Goal: Task Accomplishment & Management: Use online tool/utility

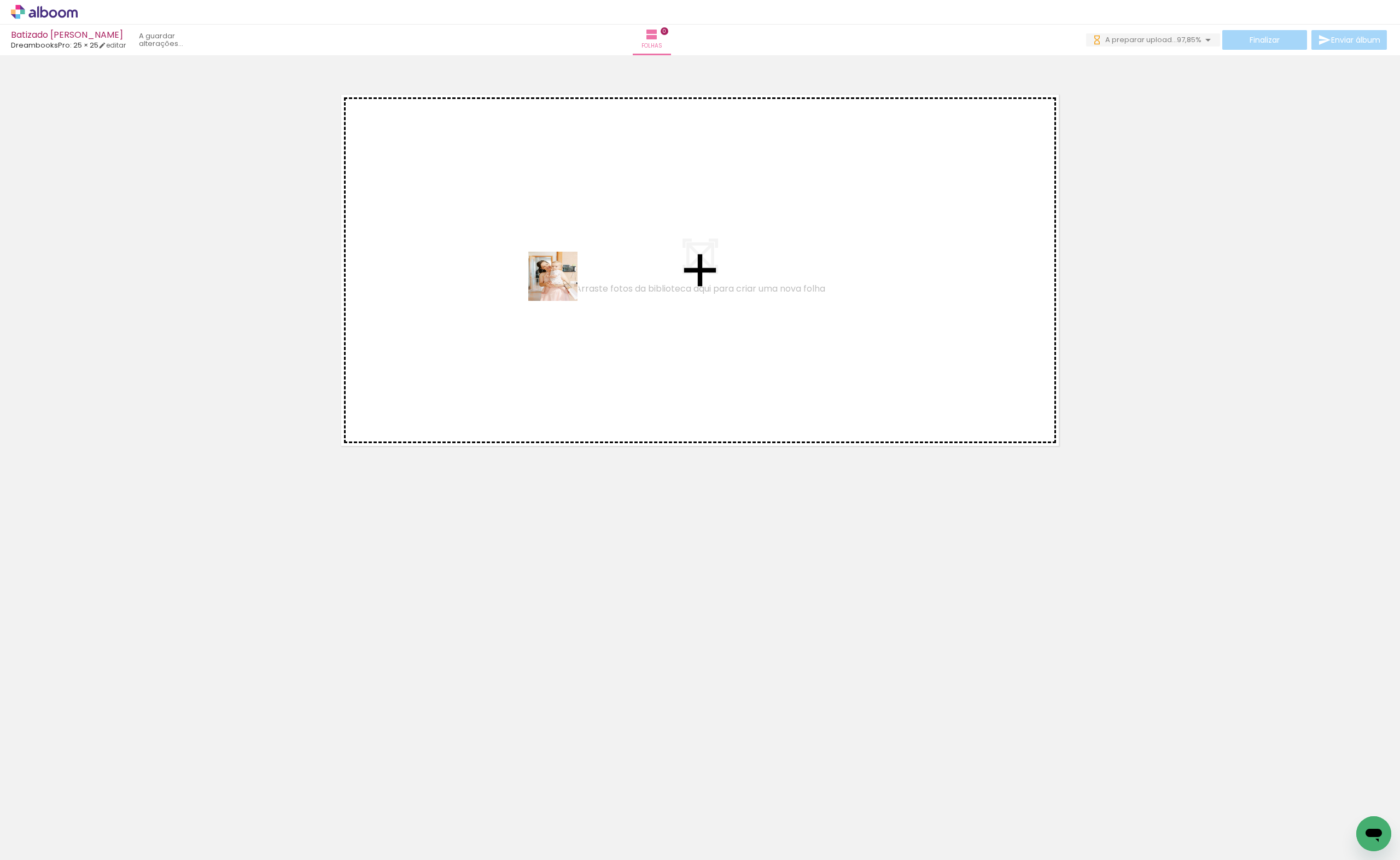
drag, startPoint x: 117, startPoint y: 824, endPoint x: 561, endPoint y: 284, distance: 699.1
click at [561, 284] on quentale-workspace at bounding box center [700, 430] width 1400 height 860
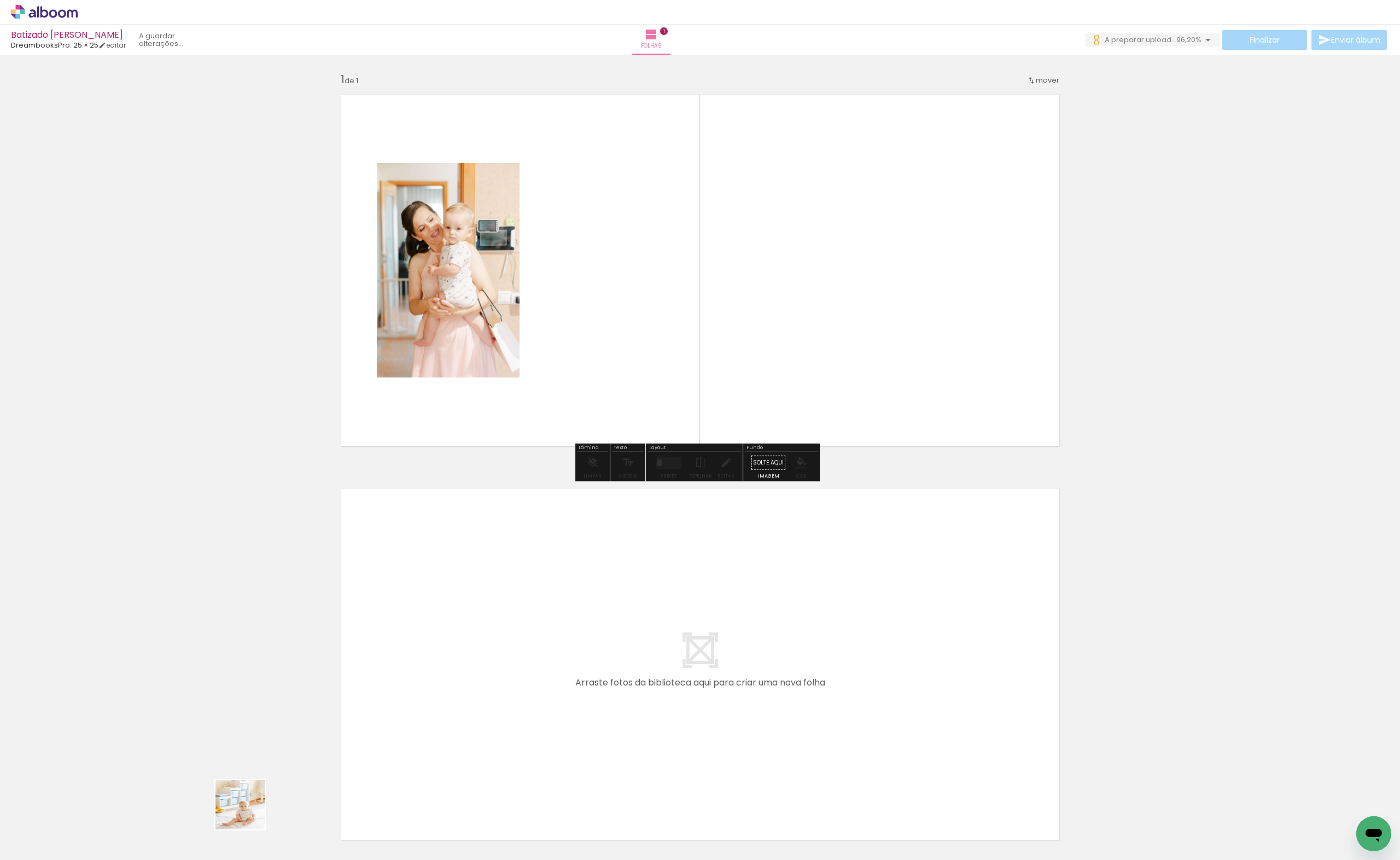
drag, startPoint x: 245, startPoint y: 814, endPoint x: 695, endPoint y: 250, distance: 721.5
click at [695, 250] on quentale-workspace at bounding box center [700, 430] width 1400 height 860
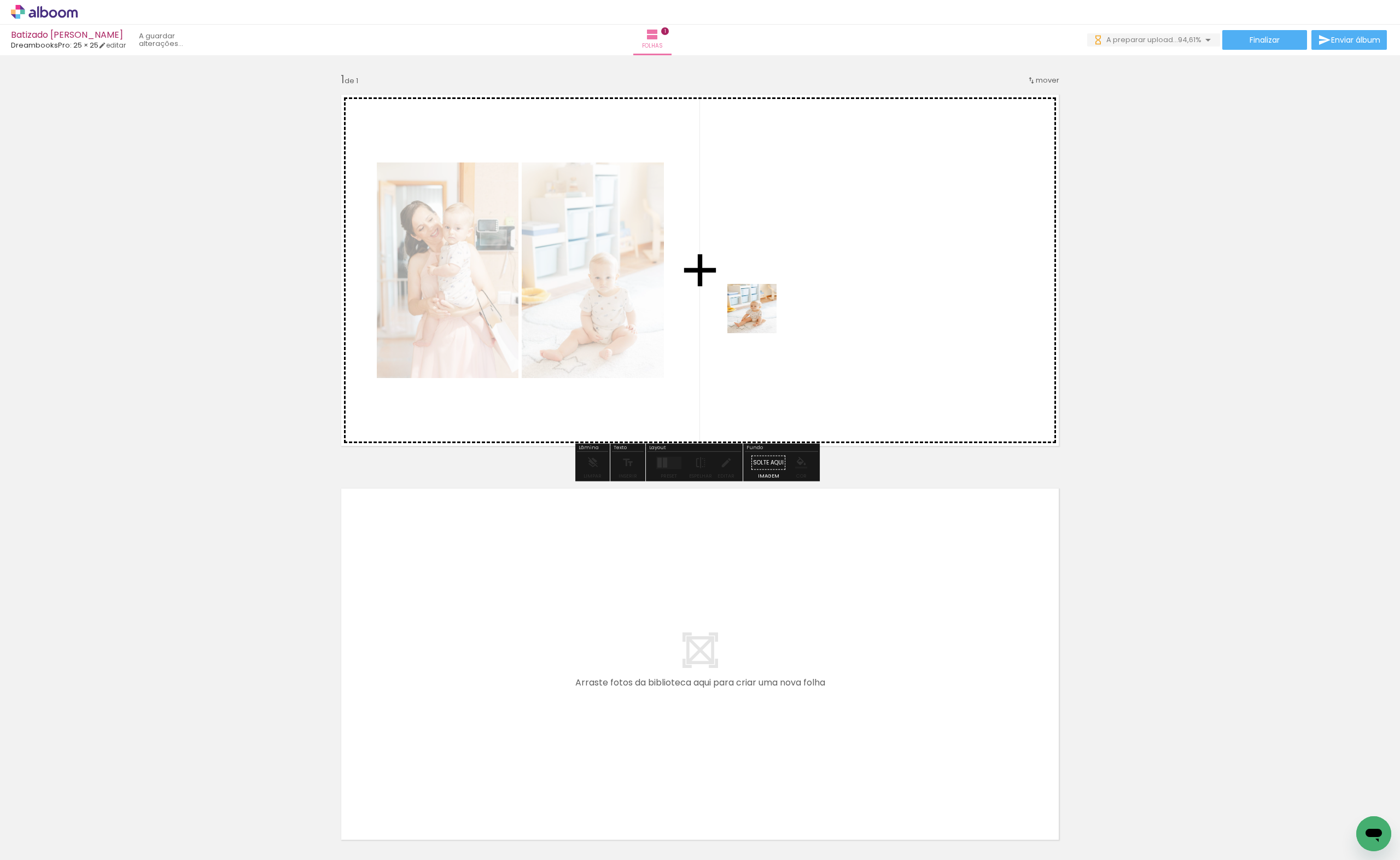
drag, startPoint x: 310, startPoint y: 826, endPoint x: 760, endPoint y: 317, distance: 679.4
click at [760, 317] on quentale-workspace at bounding box center [700, 430] width 1400 height 860
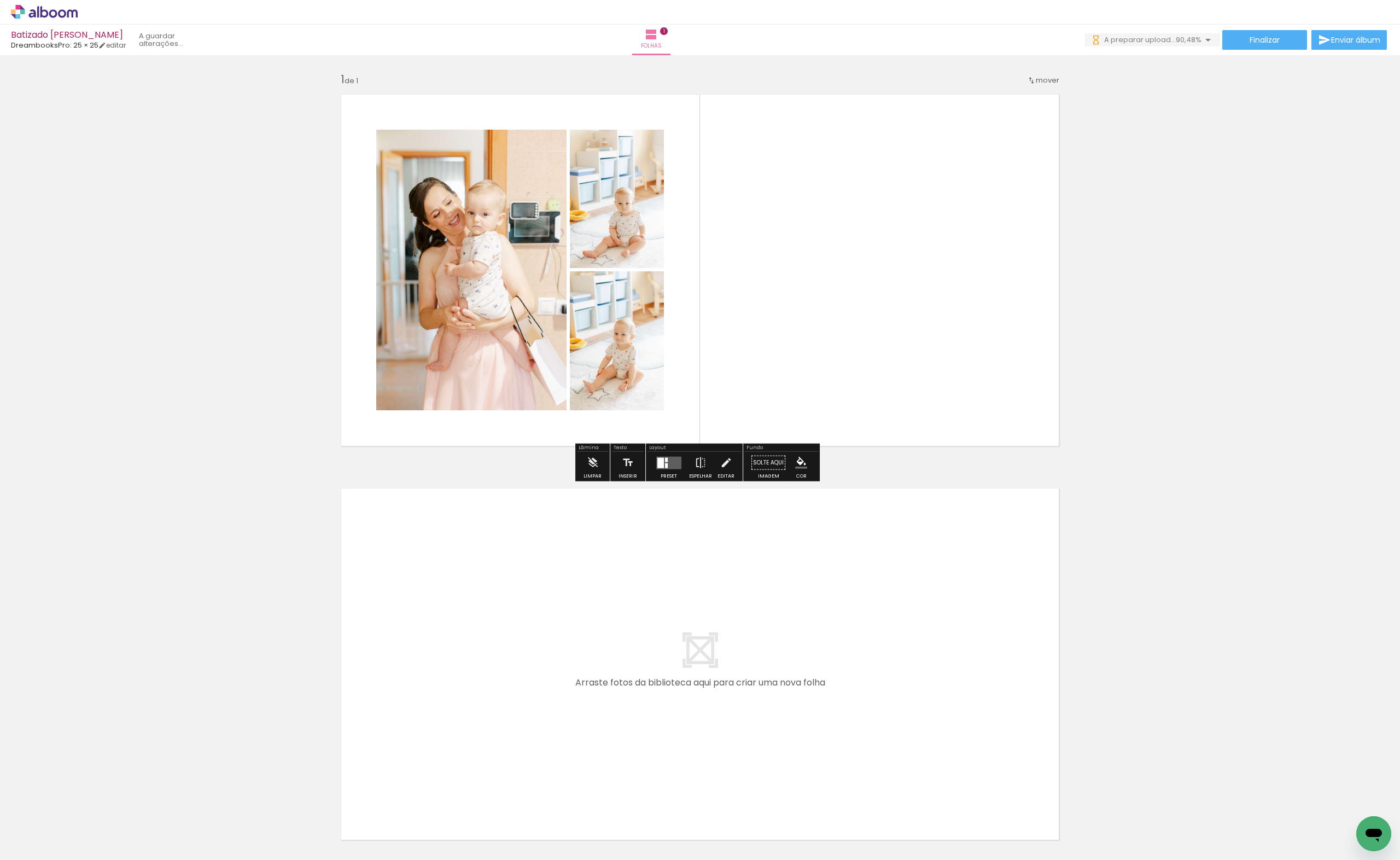
drag, startPoint x: 352, startPoint y: 840, endPoint x: 441, endPoint y: 811, distance: 93.6
click at [426, 648] on quentale-workspace at bounding box center [700, 430] width 1400 height 860
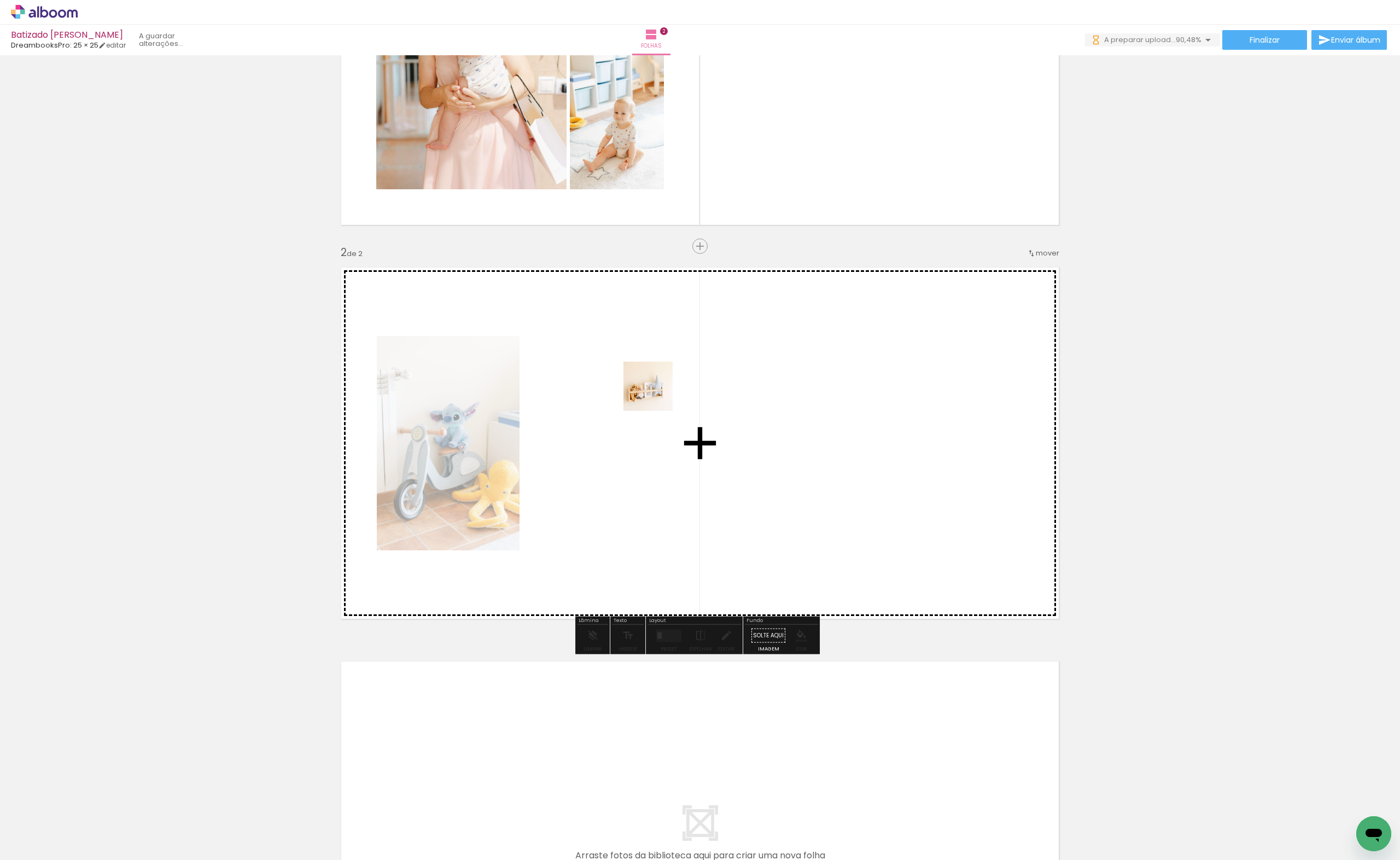
scroll to position [240, 0]
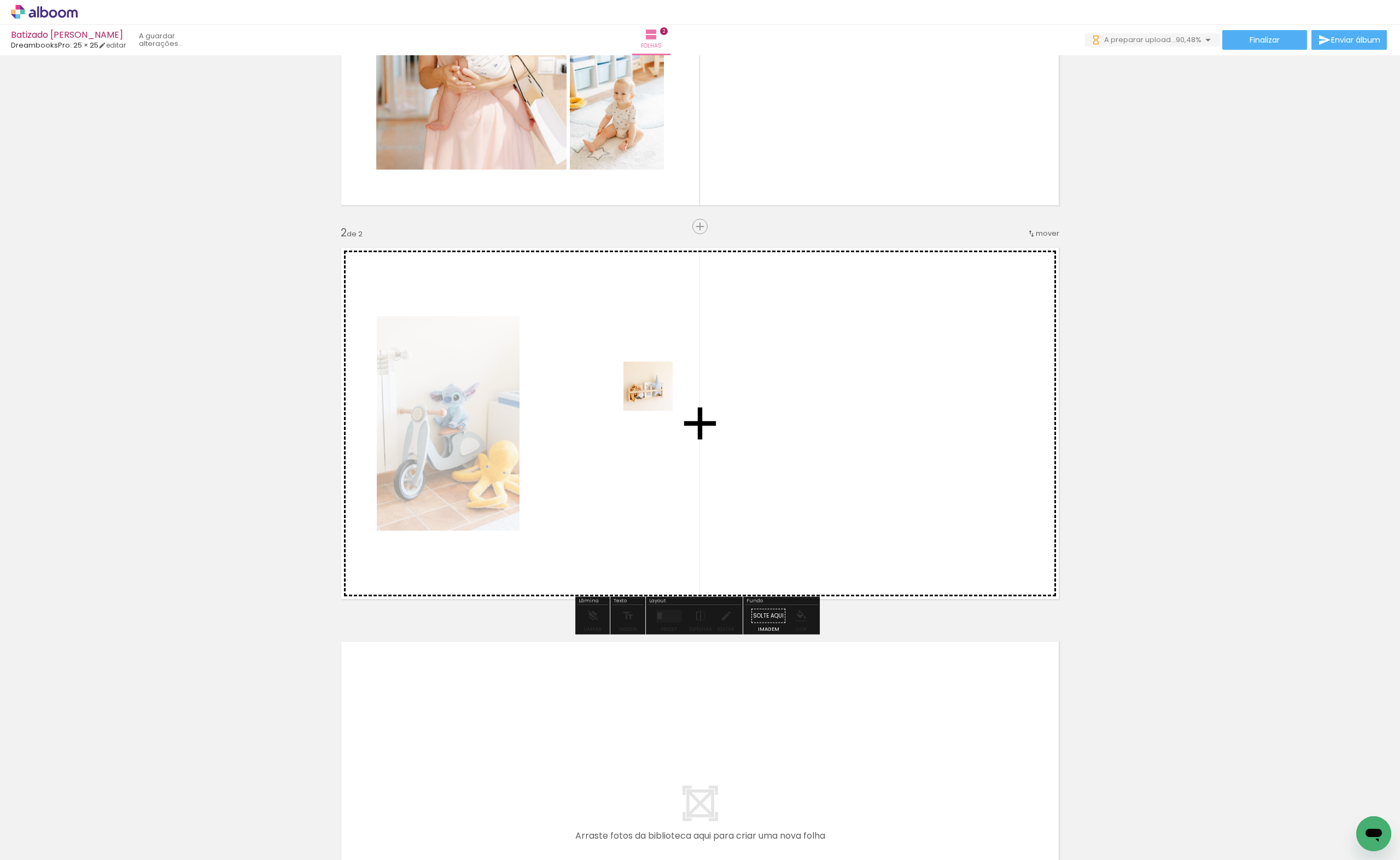
click at [656, 394] on quentale-workspace at bounding box center [700, 430] width 1400 height 860
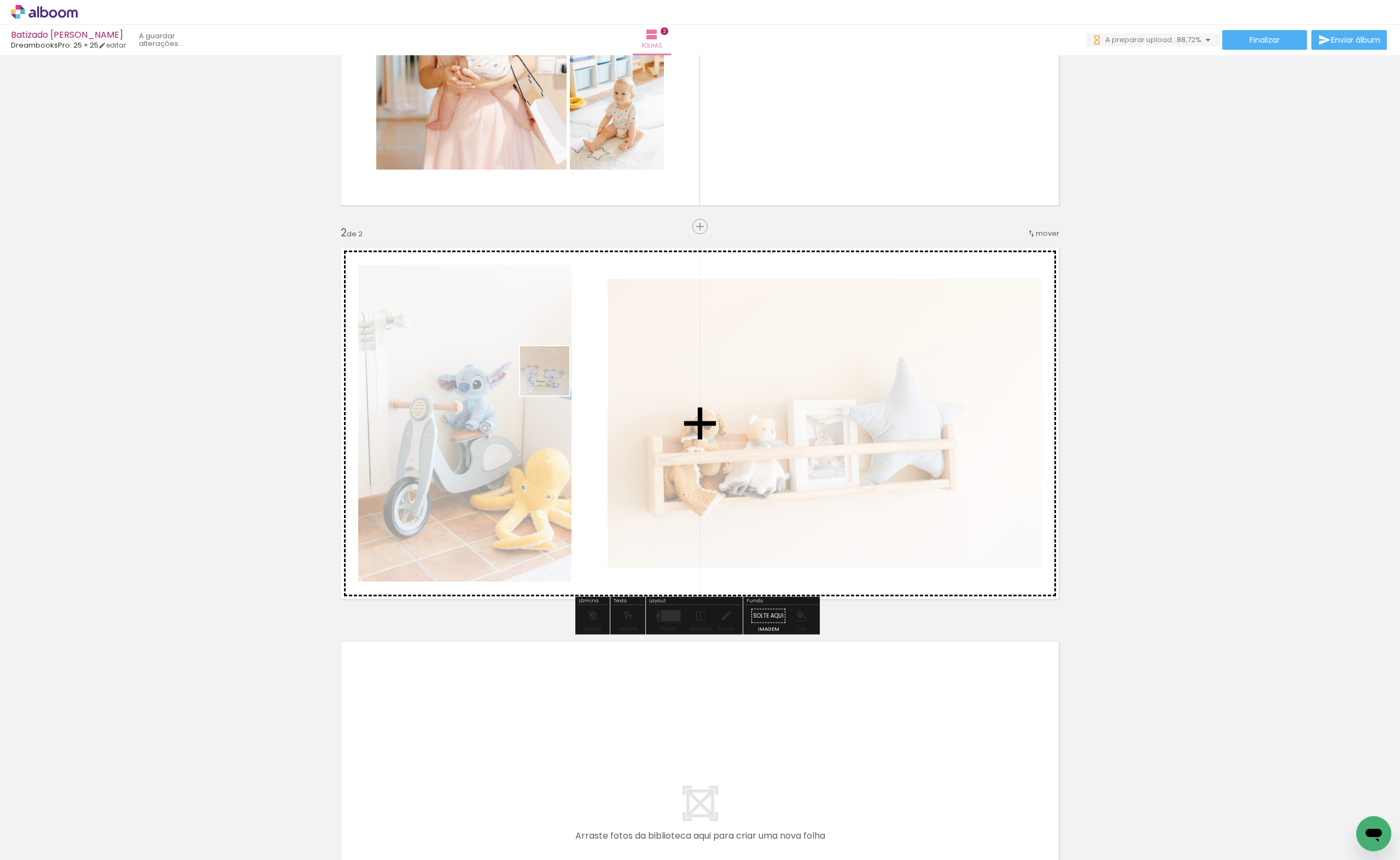
drag, startPoint x: 497, startPoint y: 750, endPoint x: 553, endPoint y: 379, distance: 375.2
click at [553, 379] on quentale-workspace at bounding box center [700, 430] width 1400 height 860
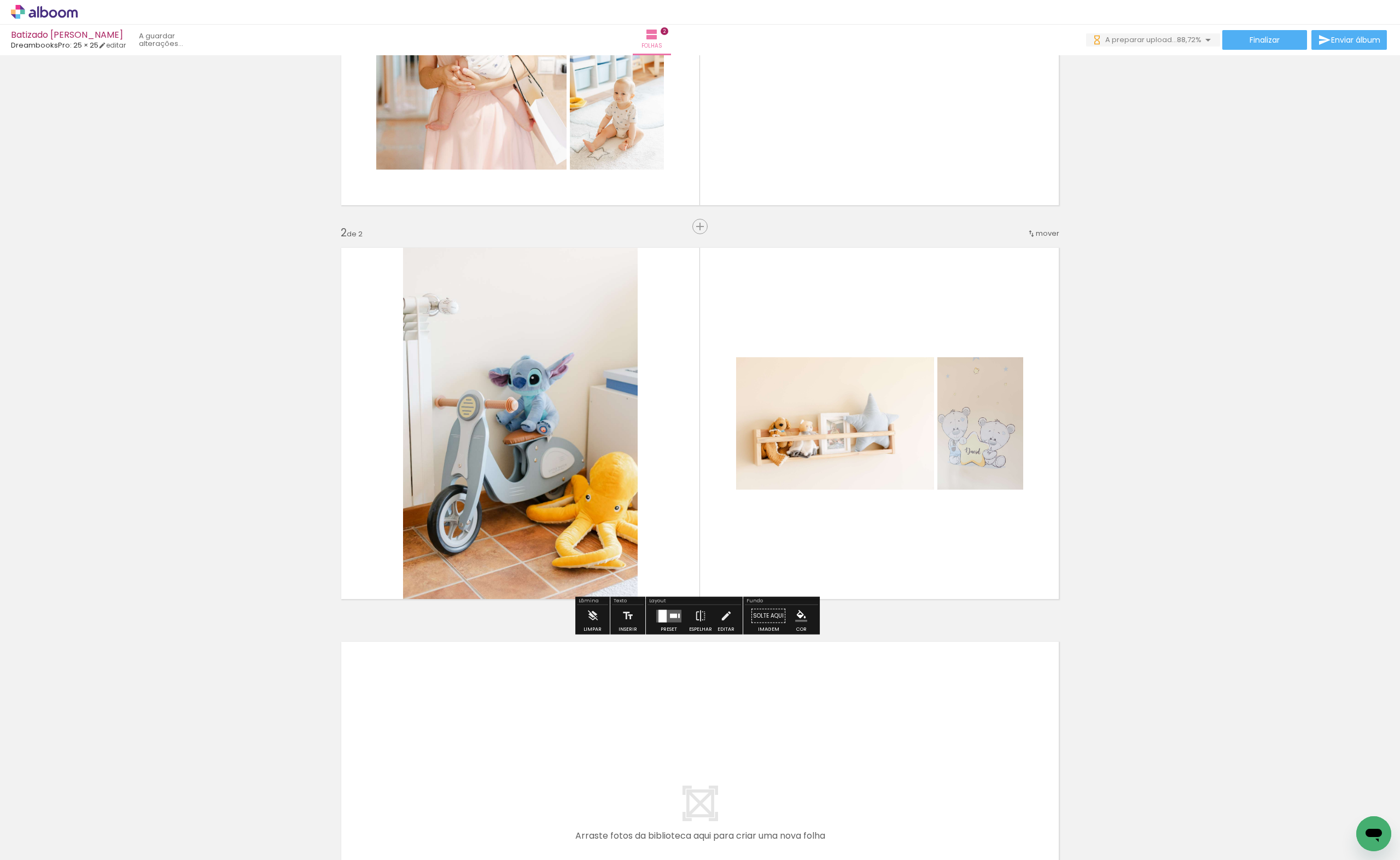
drag, startPoint x: 559, startPoint y: 839, endPoint x: 559, endPoint y: 599, distance: 240.0
click at [528, 385] on quentale-workspace at bounding box center [700, 430] width 1400 height 860
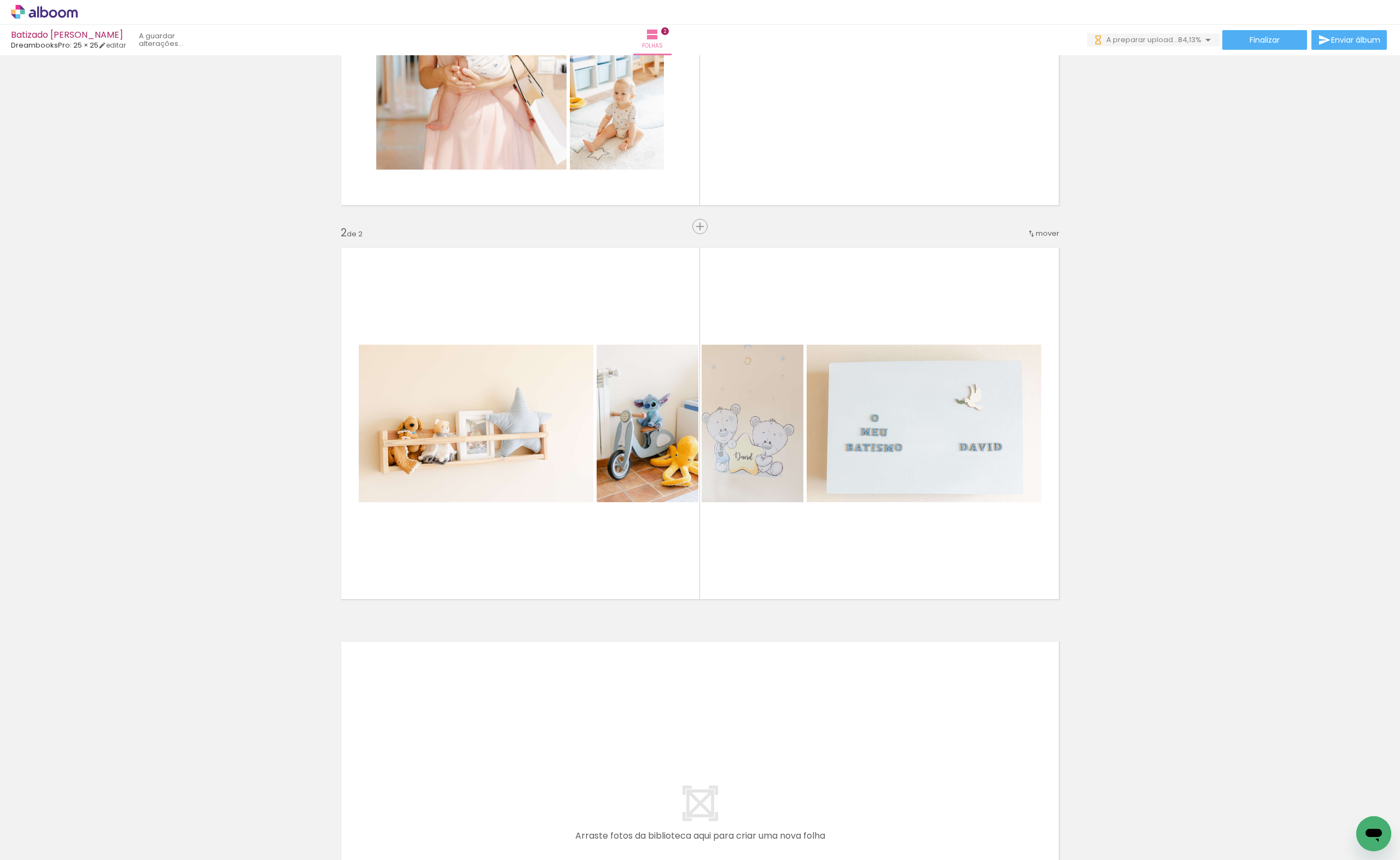
scroll to position [0, 0]
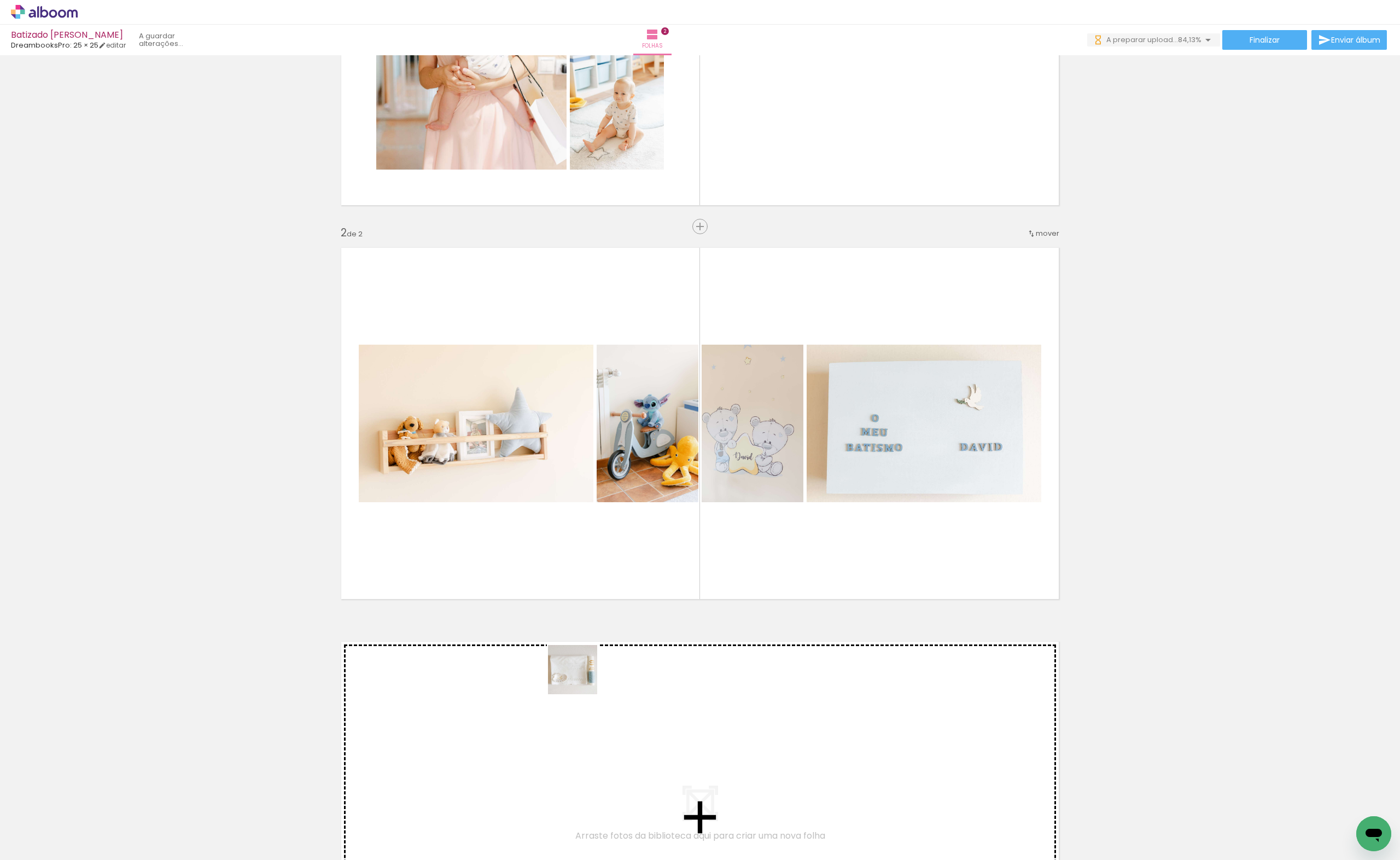
drag, startPoint x: 602, startPoint y: 821, endPoint x: 581, endPoint y: 678, distance: 144.5
click at [581, 678] on quentale-workspace at bounding box center [700, 430] width 1400 height 860
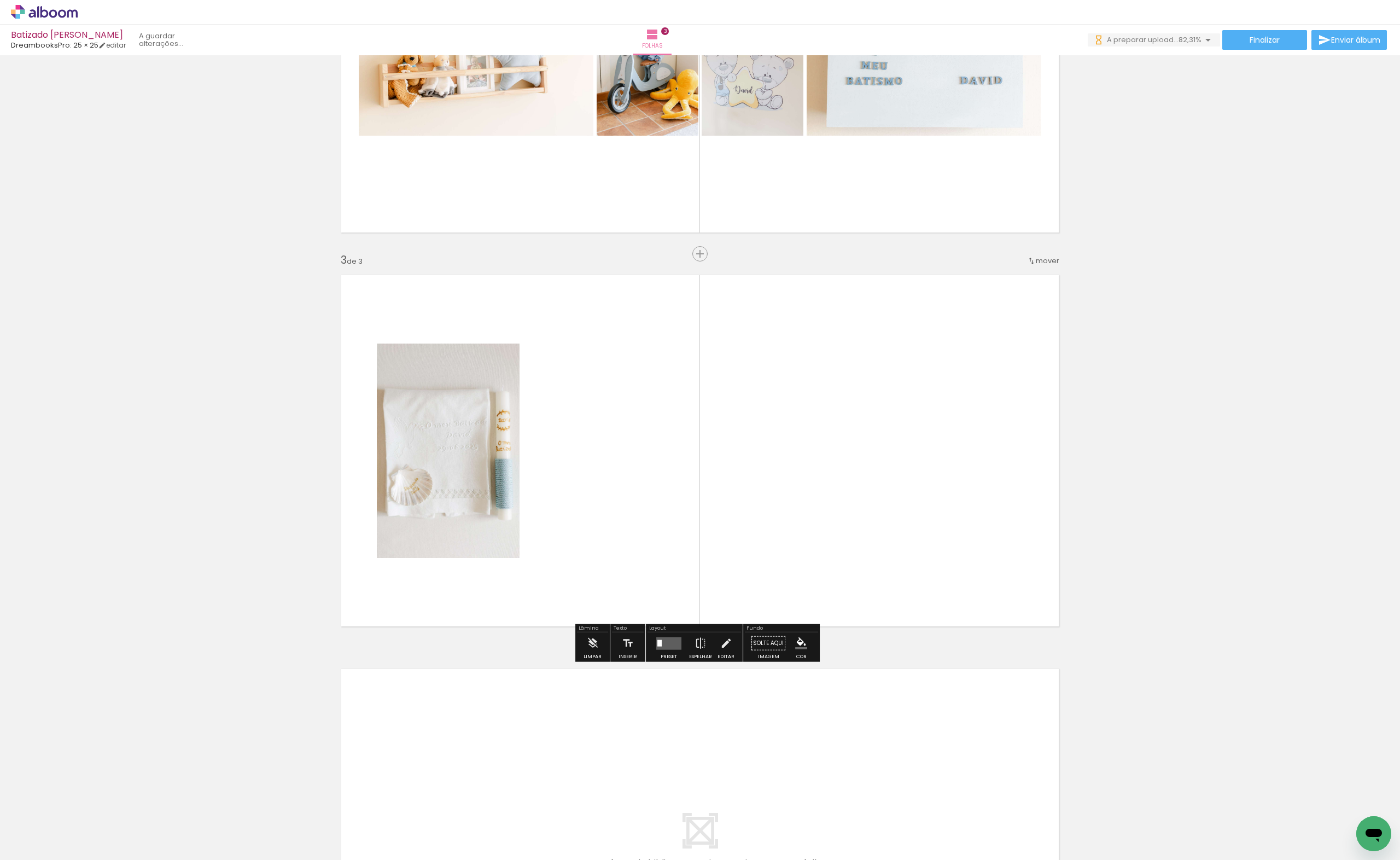
scroll to position [635, 0]
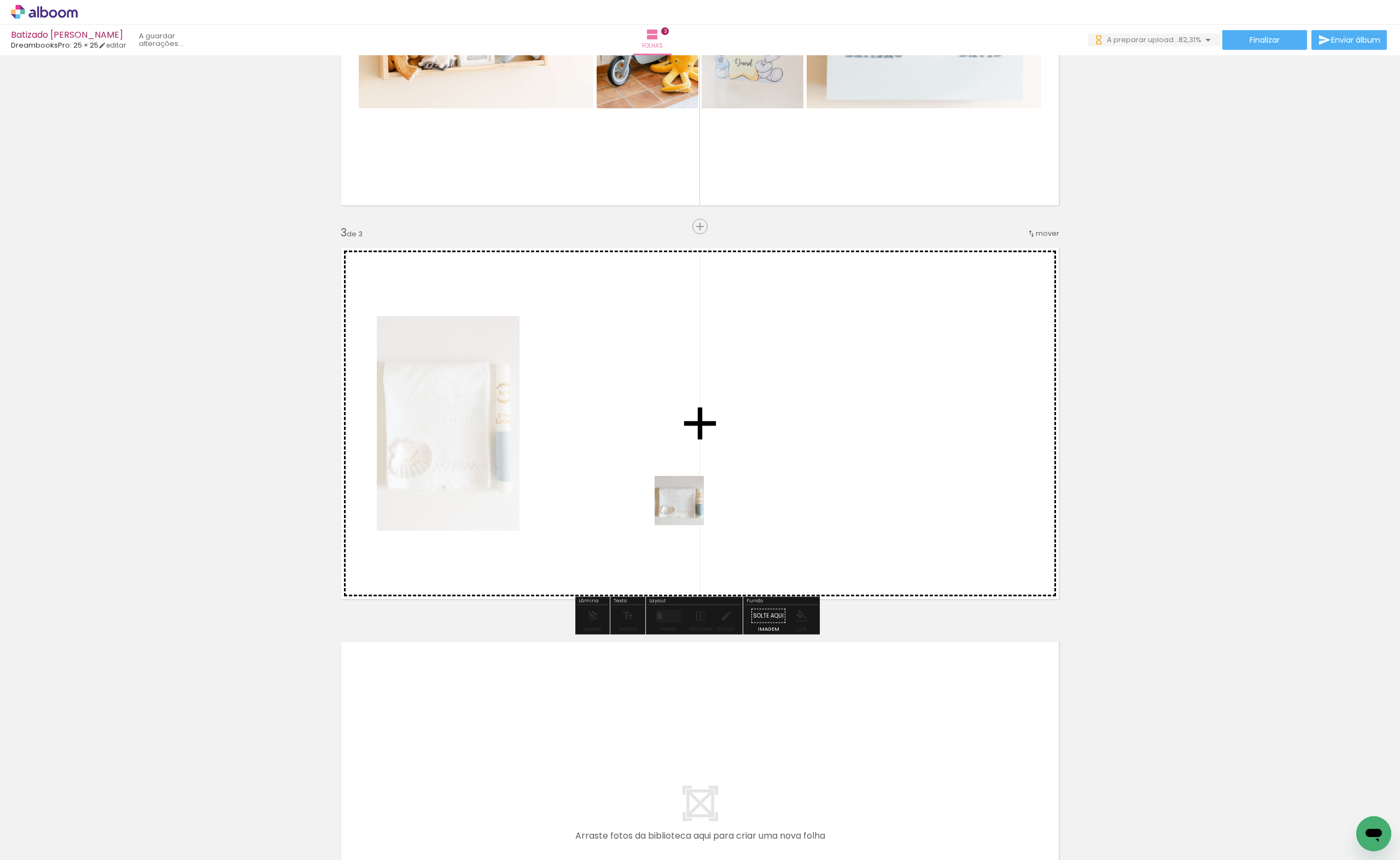
drag, startPoint x: 734, startPoint y: 814, endPoint x: 664, endPoint y: 403, distance: 416.9
click at [664, 403] on quentale-workspace at bounding box center [700, 430] width 1400 height 860
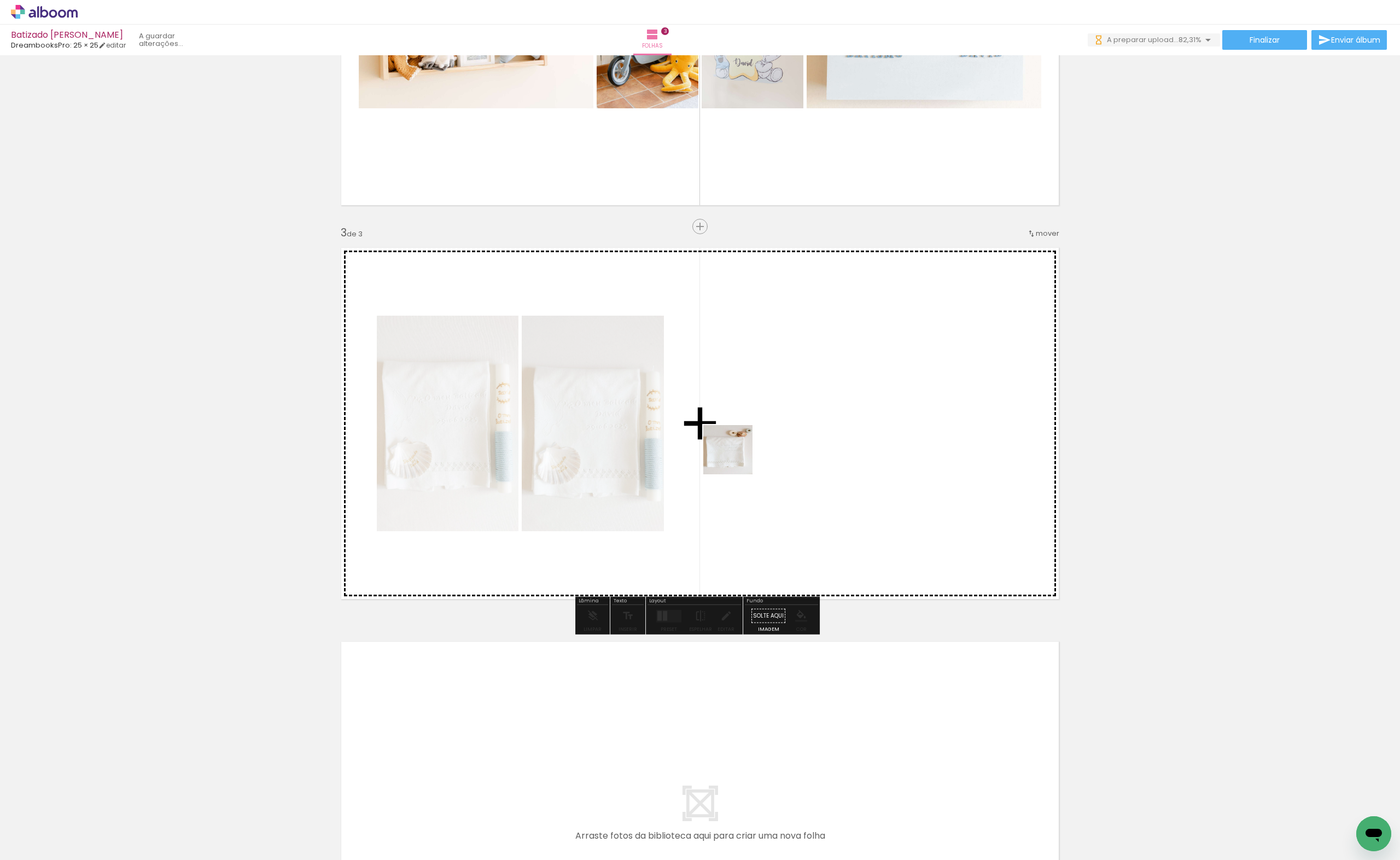
drag, startPoint x: 786, startPoint y: 823, endPoint x: 736, endPoint y: 458, distance: 368.4
click at [736, 458] on quentale-workspace at bounding box center [700, 430] width 1400 height 860
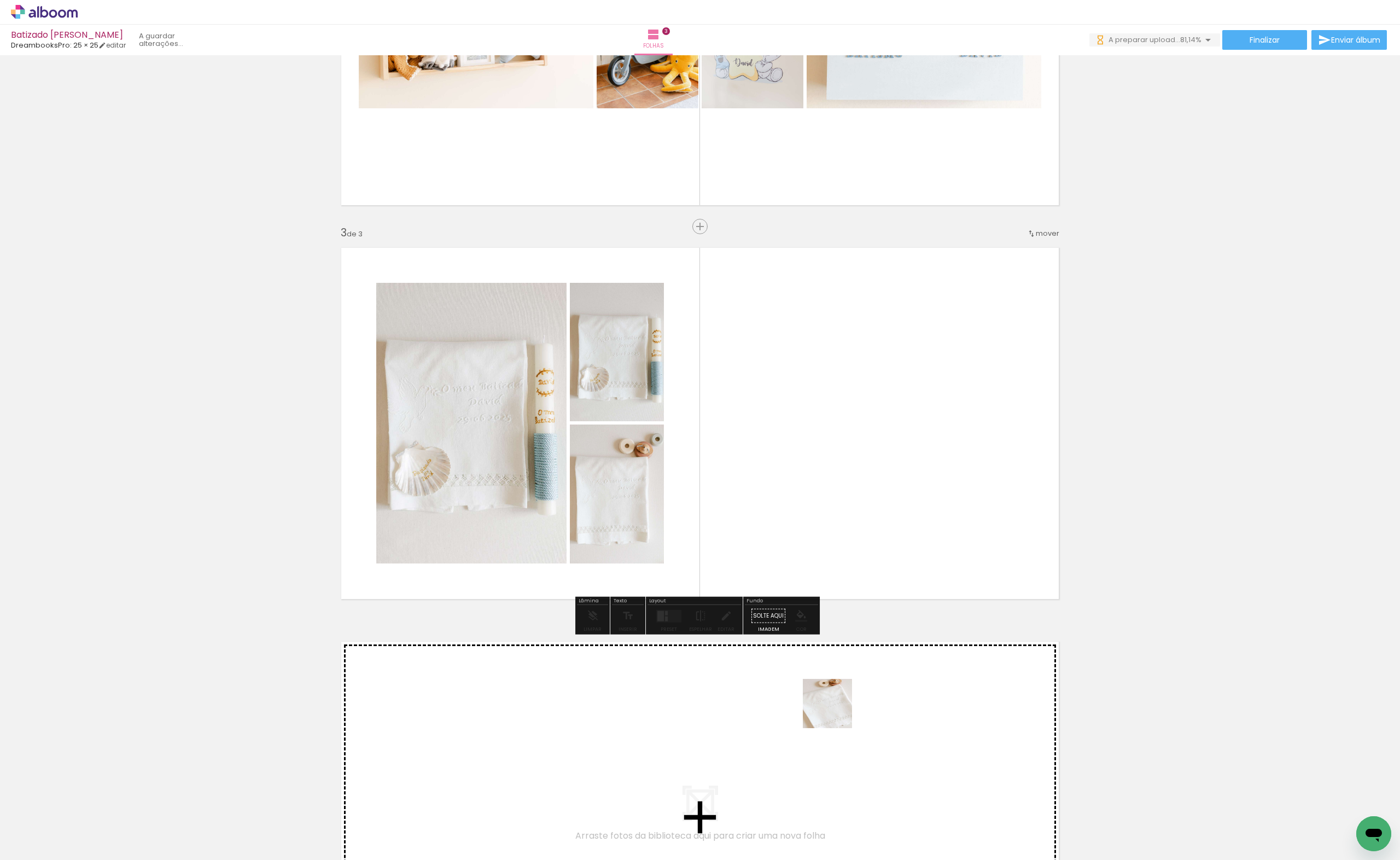
drag, startPoint x: 861, startPoint y: 844, endPoint x: 781, endPoint y: 540, distance: 314.4
click at [768, 491] on quentale-workspace at bounding box center [700, 430] width 1400 height 860
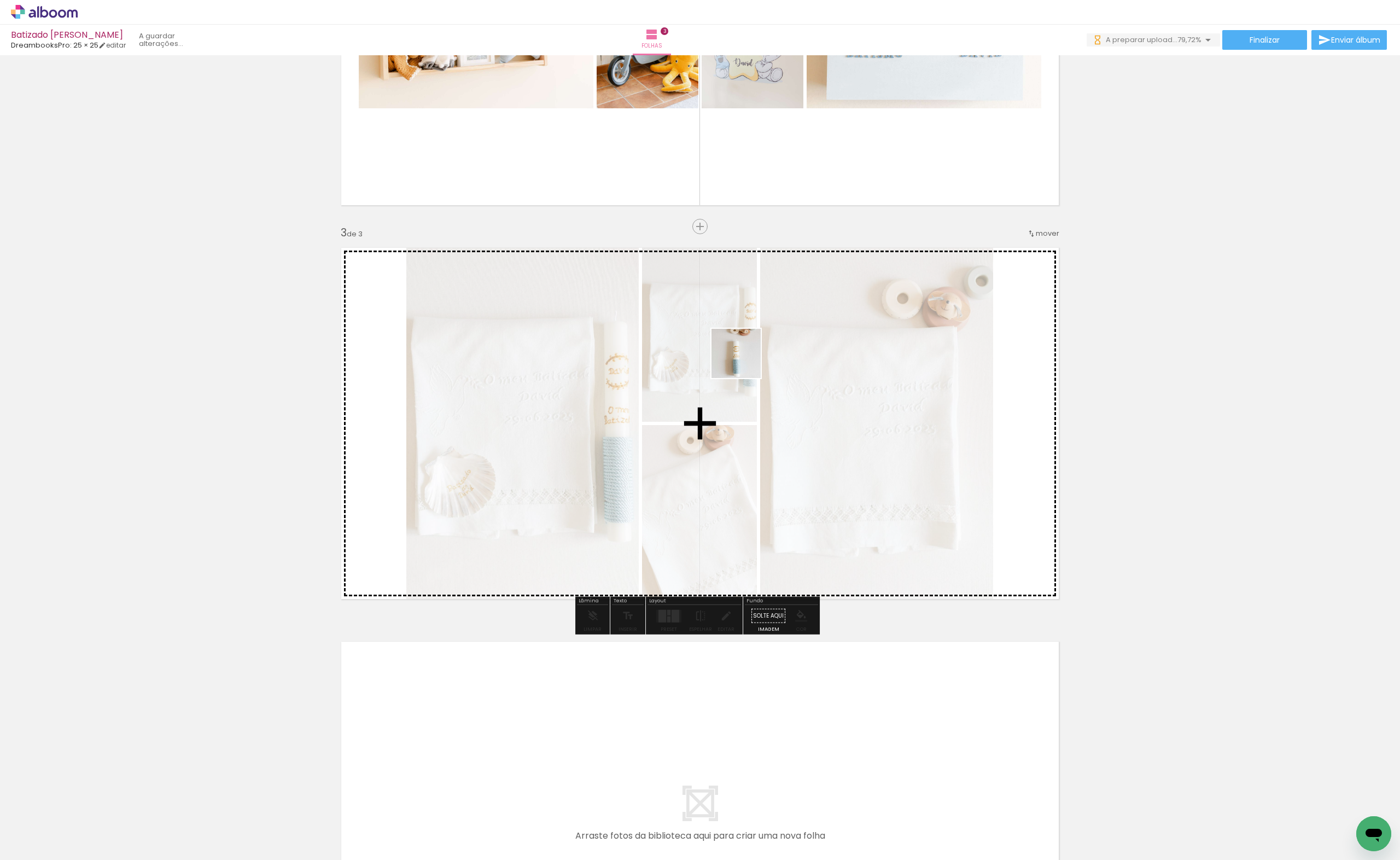
click at [744, 362] on quentale-workspace at bounding box center [700, 430] width 1400 height 860
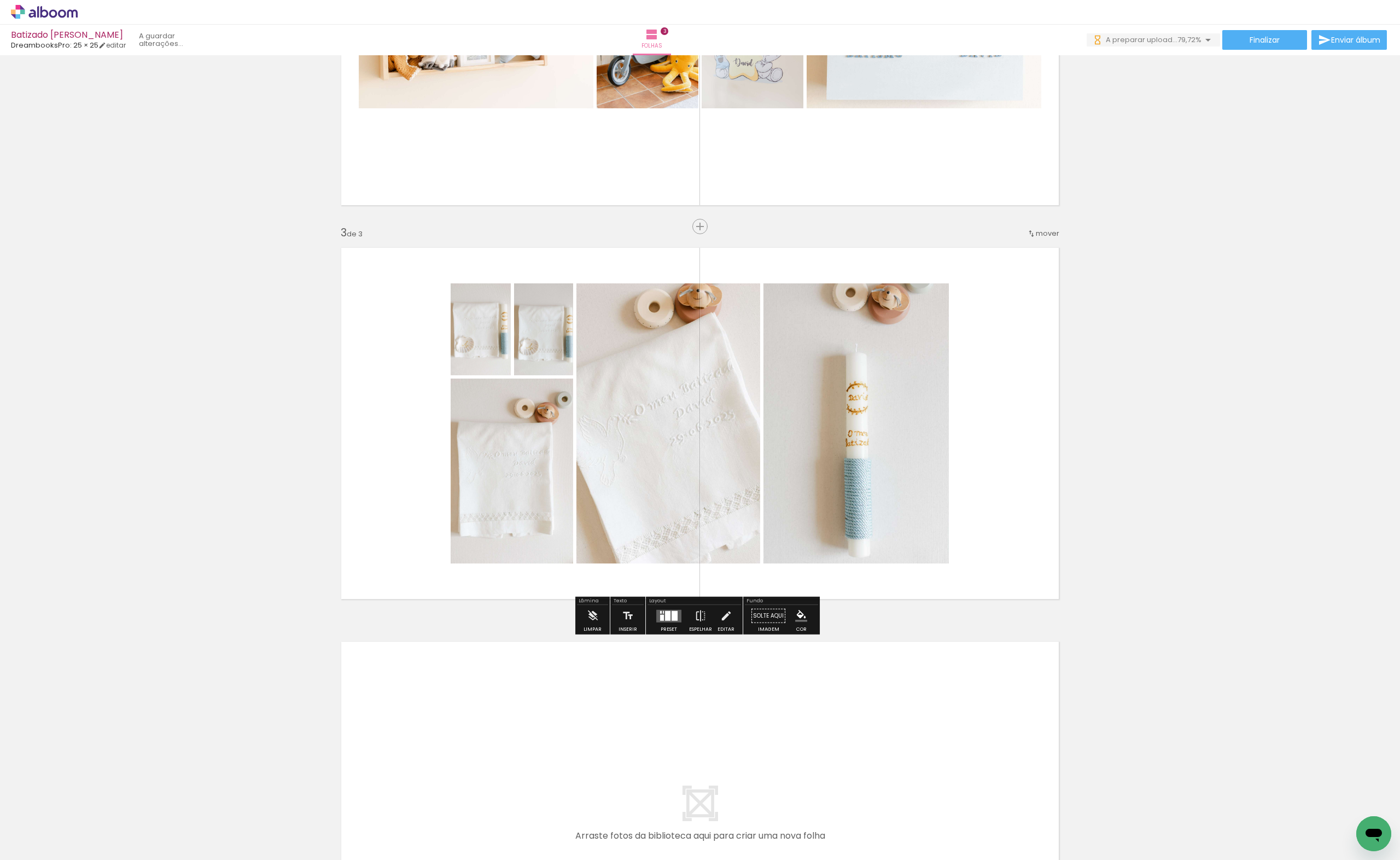
drag, startPoint x: 981, startPoint y: 816, endPoint x: 876, endPoint y: 581, distance: 257.4
click at [859, 535] on quentale-workspace at bounding box center [700, 430] width 1400 height 860
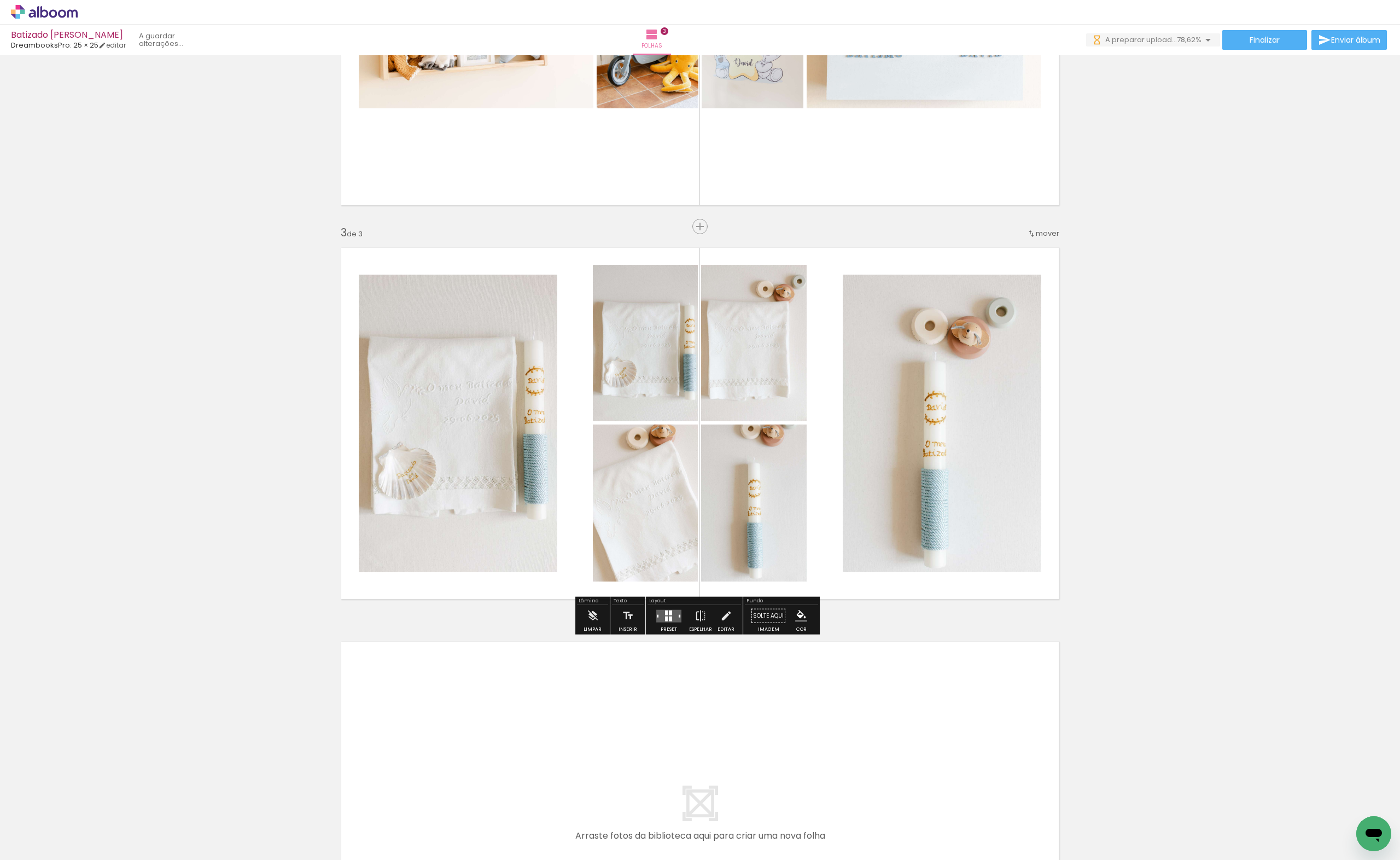
drag, startPoint x: 1043, startPoint y: 839, endPoint x: 940, endPoint y: 591, distance: 268.5
click at [932, 547] on quentale-workspace at bounding box center [700, 430] width 1400 height 860
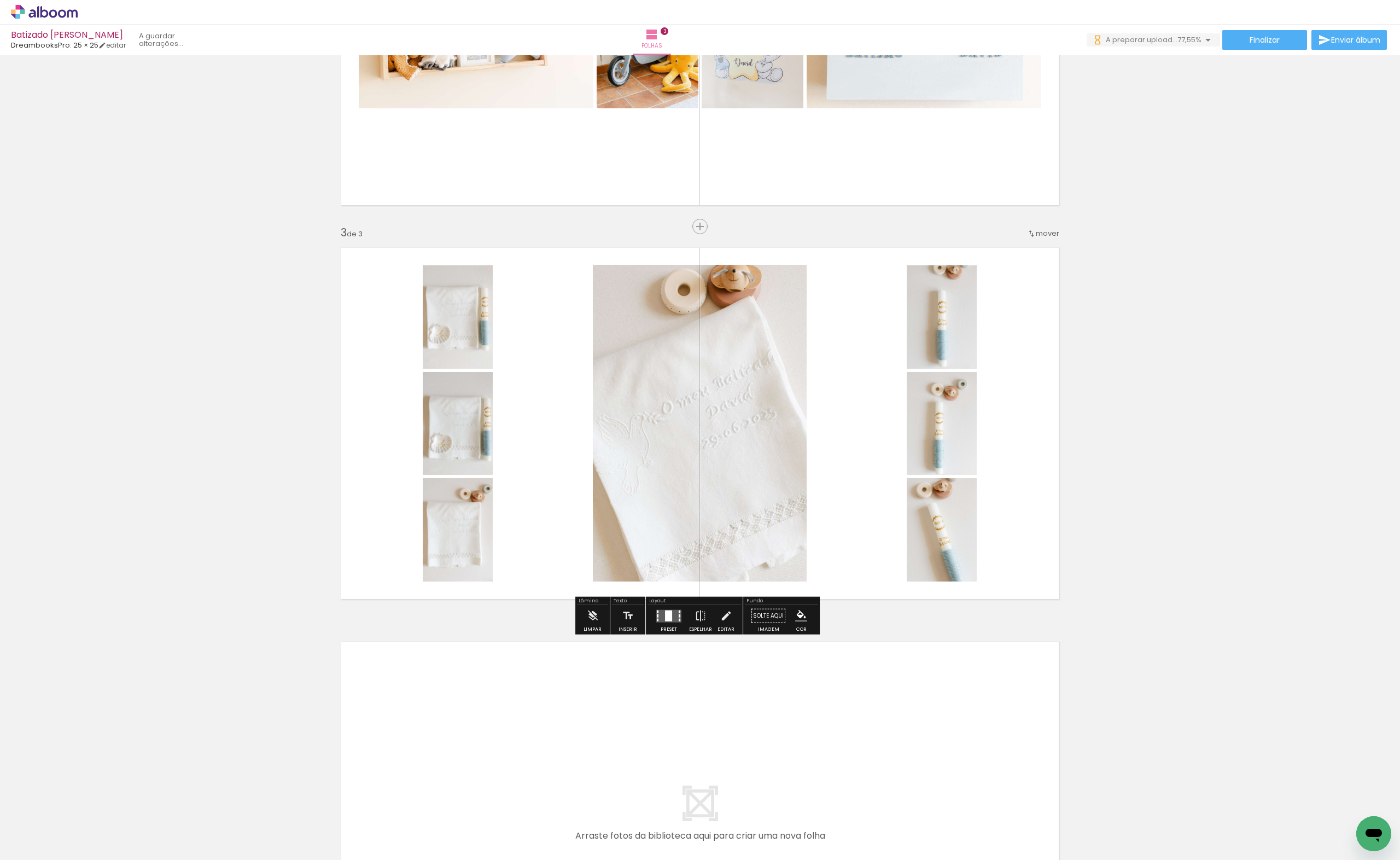
drag, startPoint x: 1086, startPoint y: 815, endPoint x: 883, endPoint y: 526, distance: 353.2
click at [883, 526] on quentale-workspace at bounding box center [700, 430] width 1400 height 860
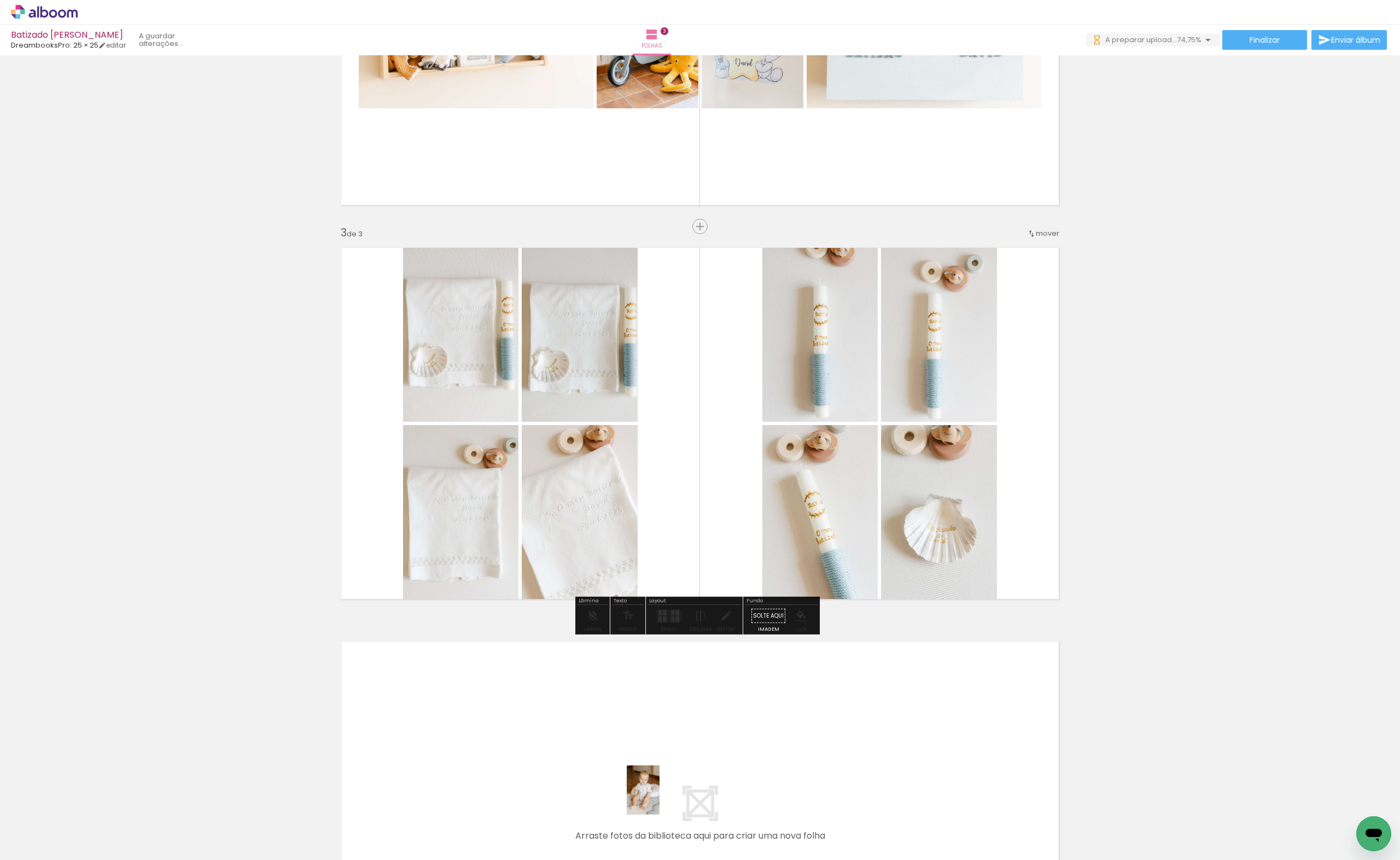
drag, startPoint x: 678, startPoint y: 830, endPoint x: 662, endPoint y: 818, distance: 20.0
click at [662, 818] on div at bounding box center [660, 823] width 36 height 54
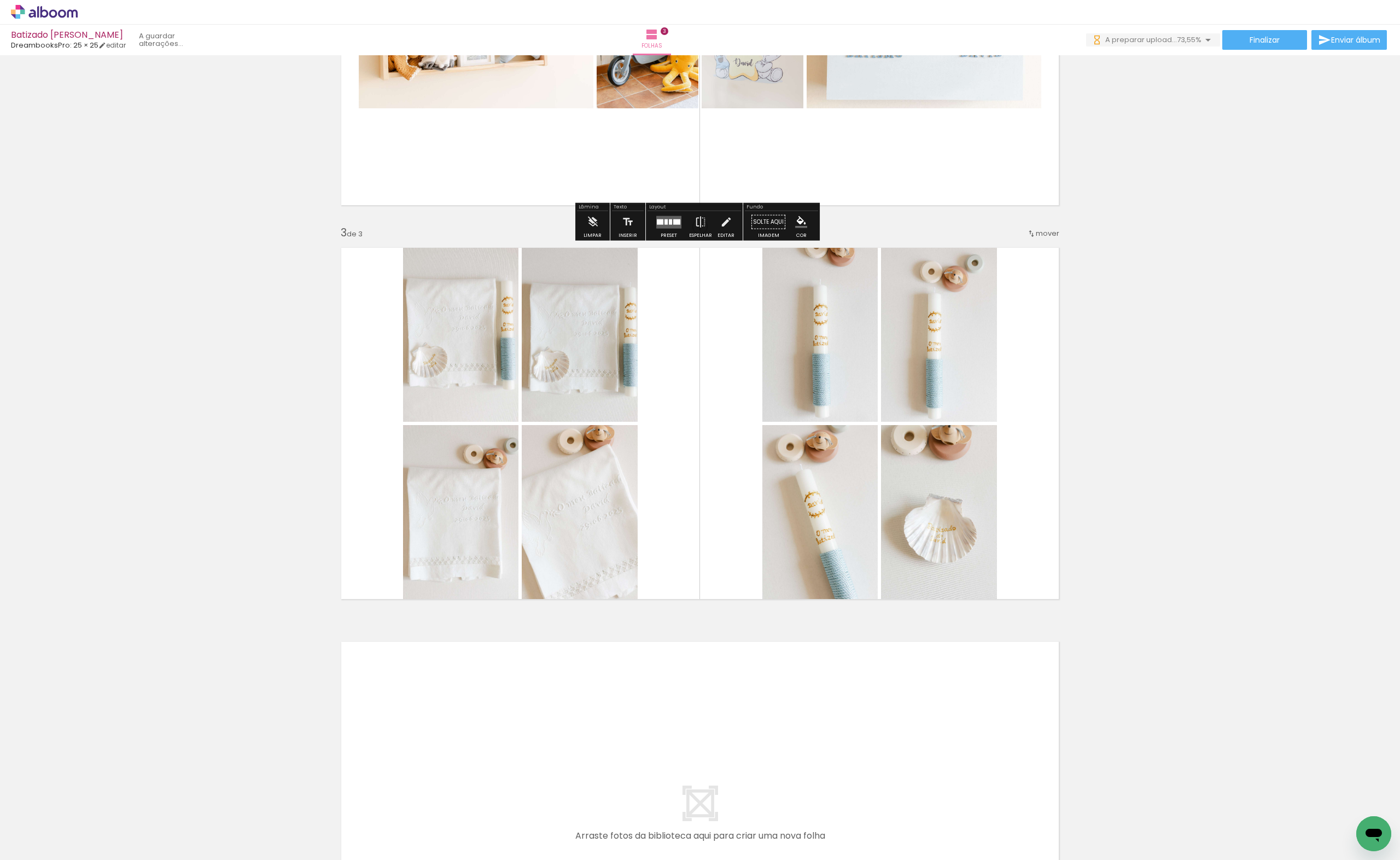
scroll to position [0, 0]
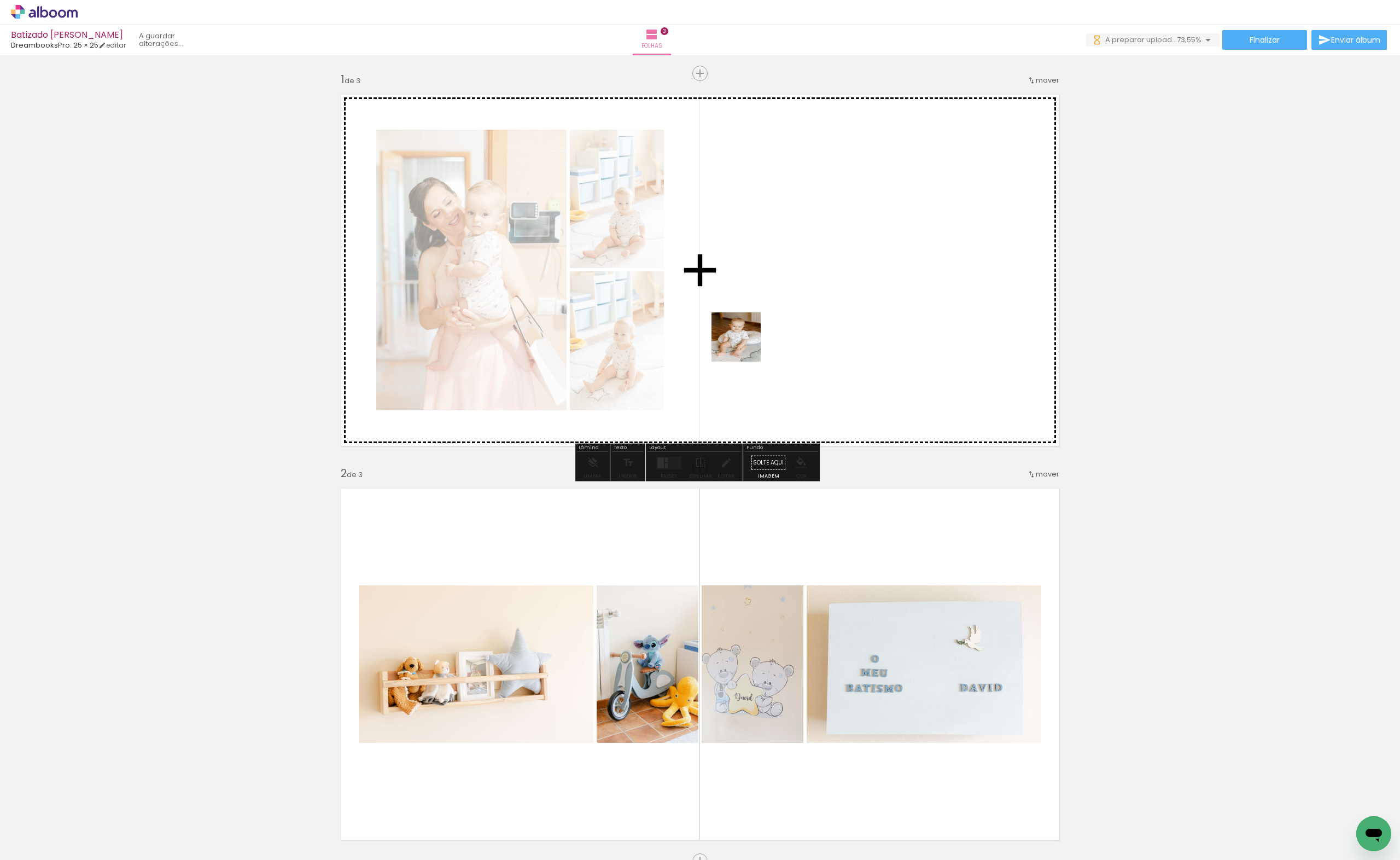
drag, startPoint x: 674, startPoint y: 808, endPoint x: 744, endPoint y: 345, distance: 468.3
click at [744, 345] on quentale-workspace at bounding box center [700, 430] width 1400 height 860
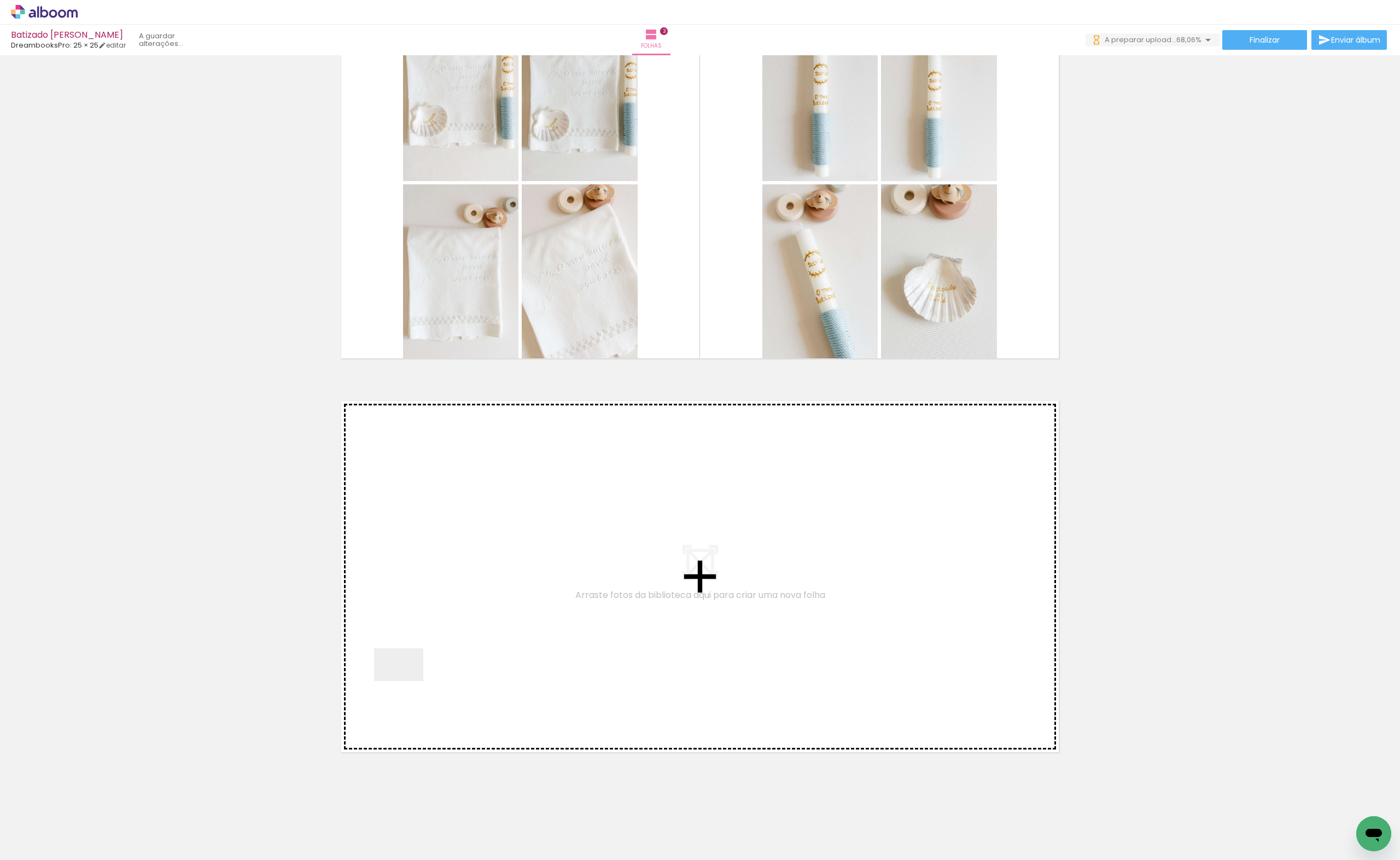
drag, startPoint x: 277, startPoint y: 826, endPoint x: 403, endPoint y: 795, distance: 129.8
click at [444, 642] on quentale-workspace at bounding box center [700, 430] width 1400 height 860
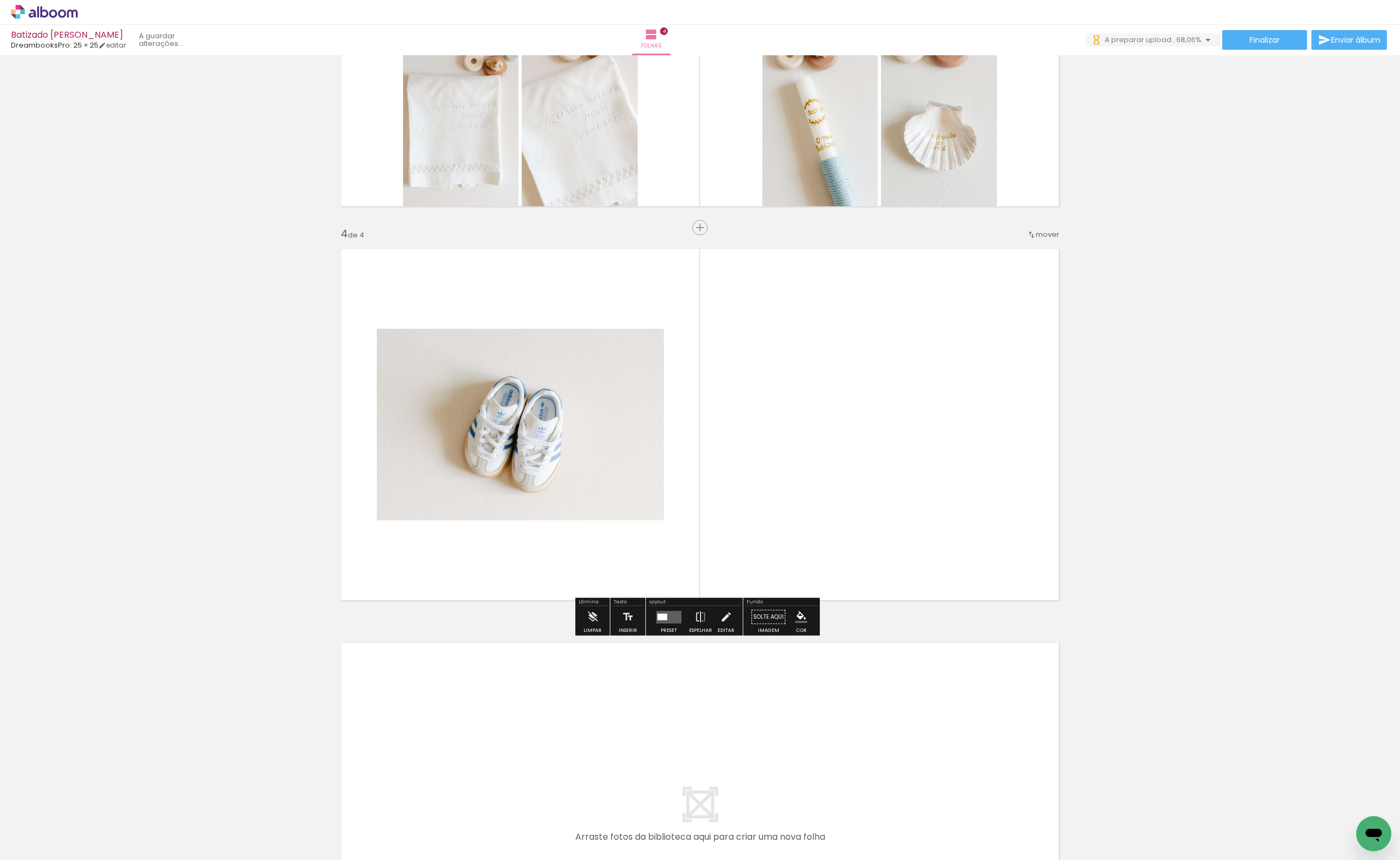
scroll to position [1028, 0]
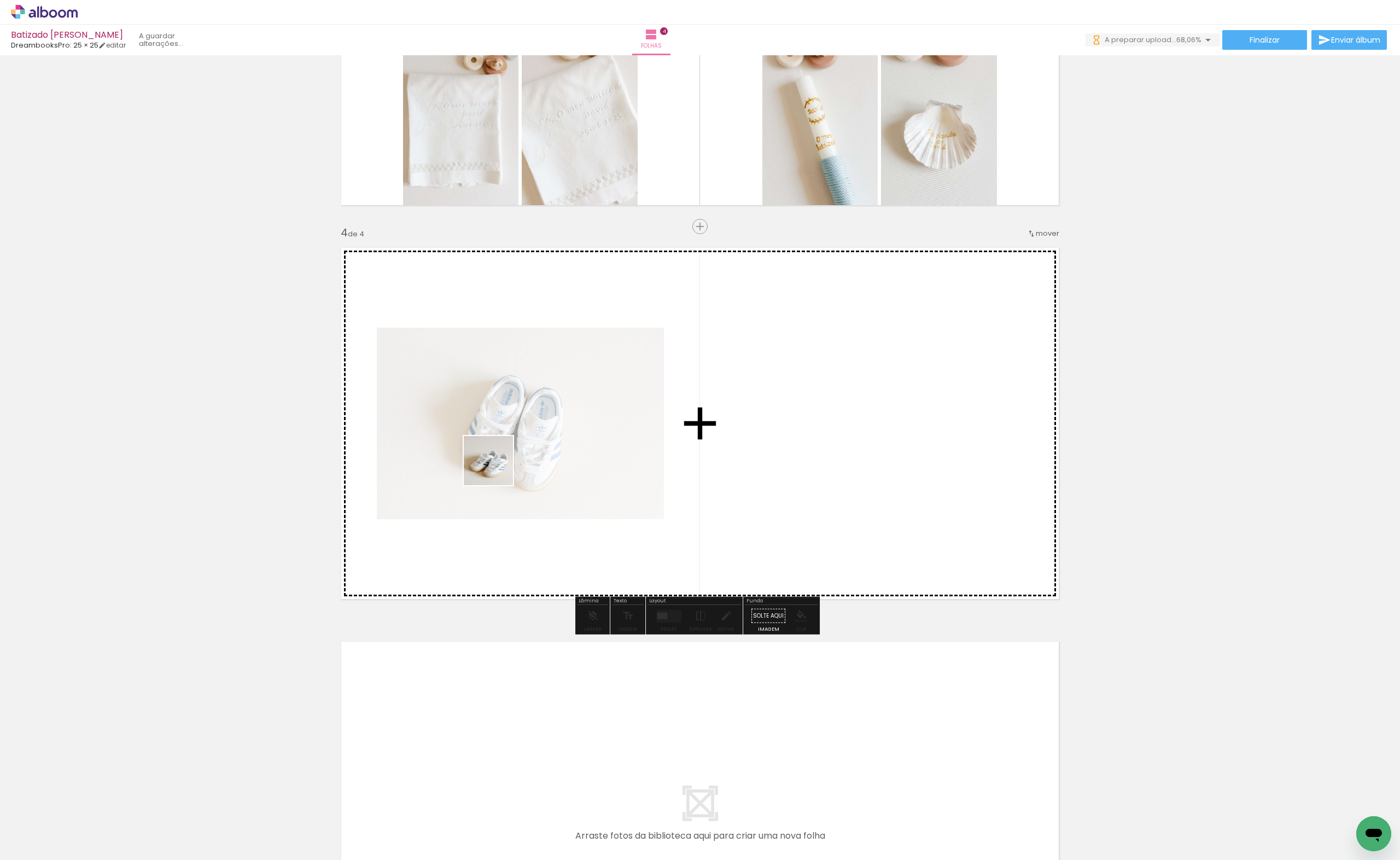
drag, startPoint x: 429, startPoint y: 673, endPoint x: 435, endPoint y: 763, distance: 90.2
click at [496, 468] on quentale-workspace at bounding box center [700, 430] width 1400 height 860
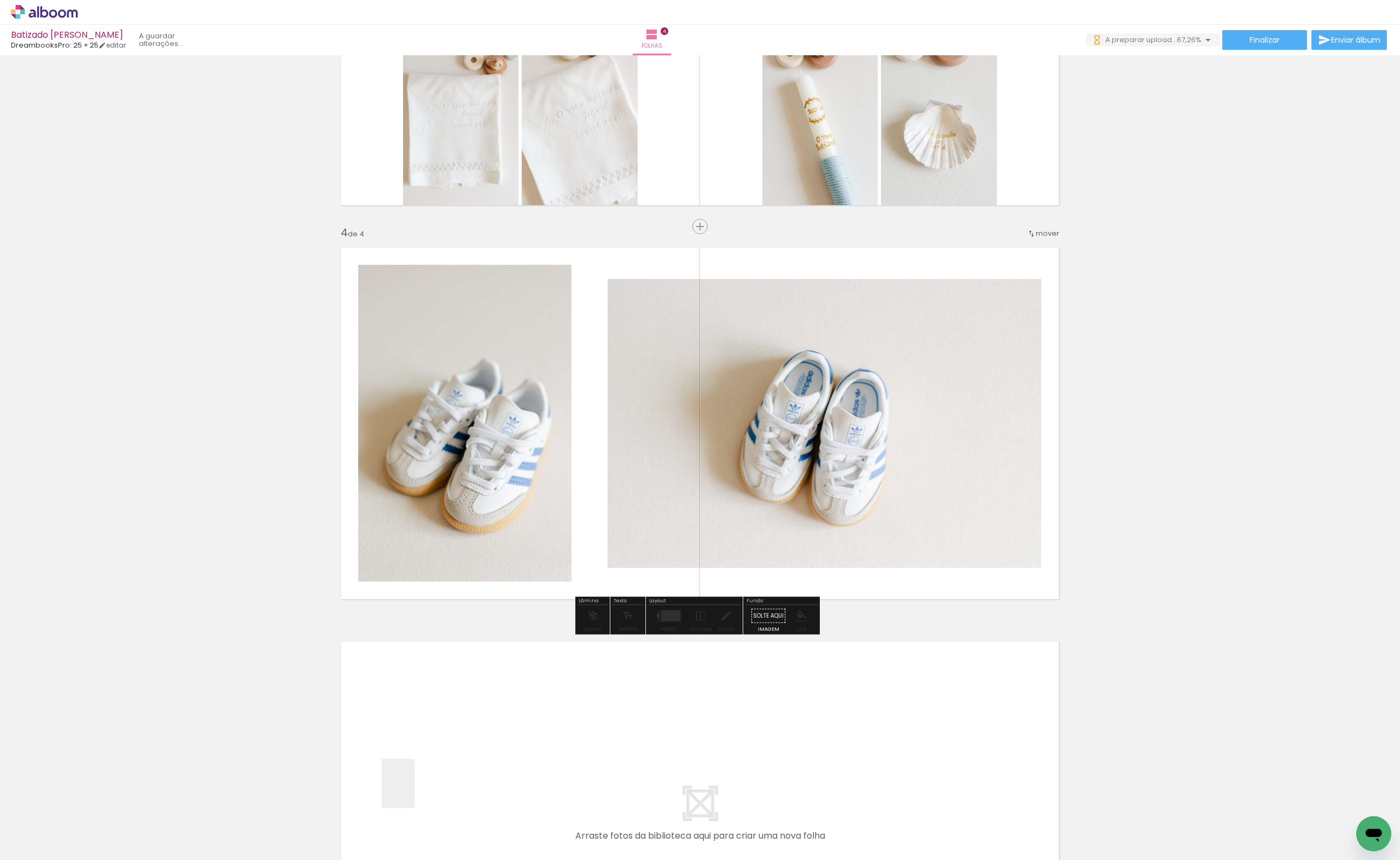
drag, startPoint x: 398, startPoint y: 833, endPoint x: 508, endPoint y: 660, distance: 205.0
click at [488, 488] on quentale-workspace at bounding box center [700, 430] width 1400 height 860
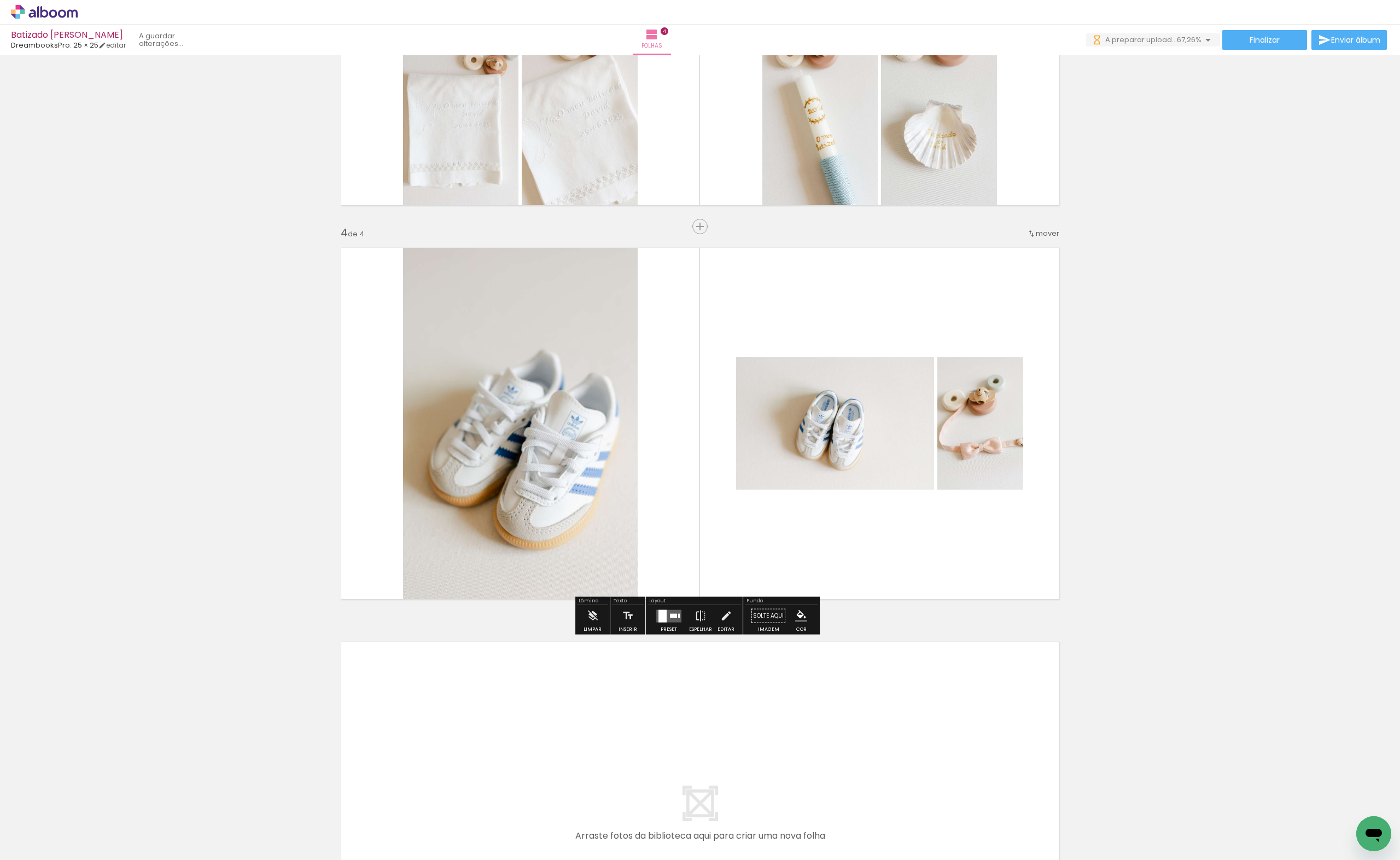
drag, startPoint x: 508, startPoint y: 629, endPoint x: 554, endPoint y: 820, distance: 196.5
click at [511, 511] on quentale-workspace at bounding box center [700, 430] width 1400 height 860
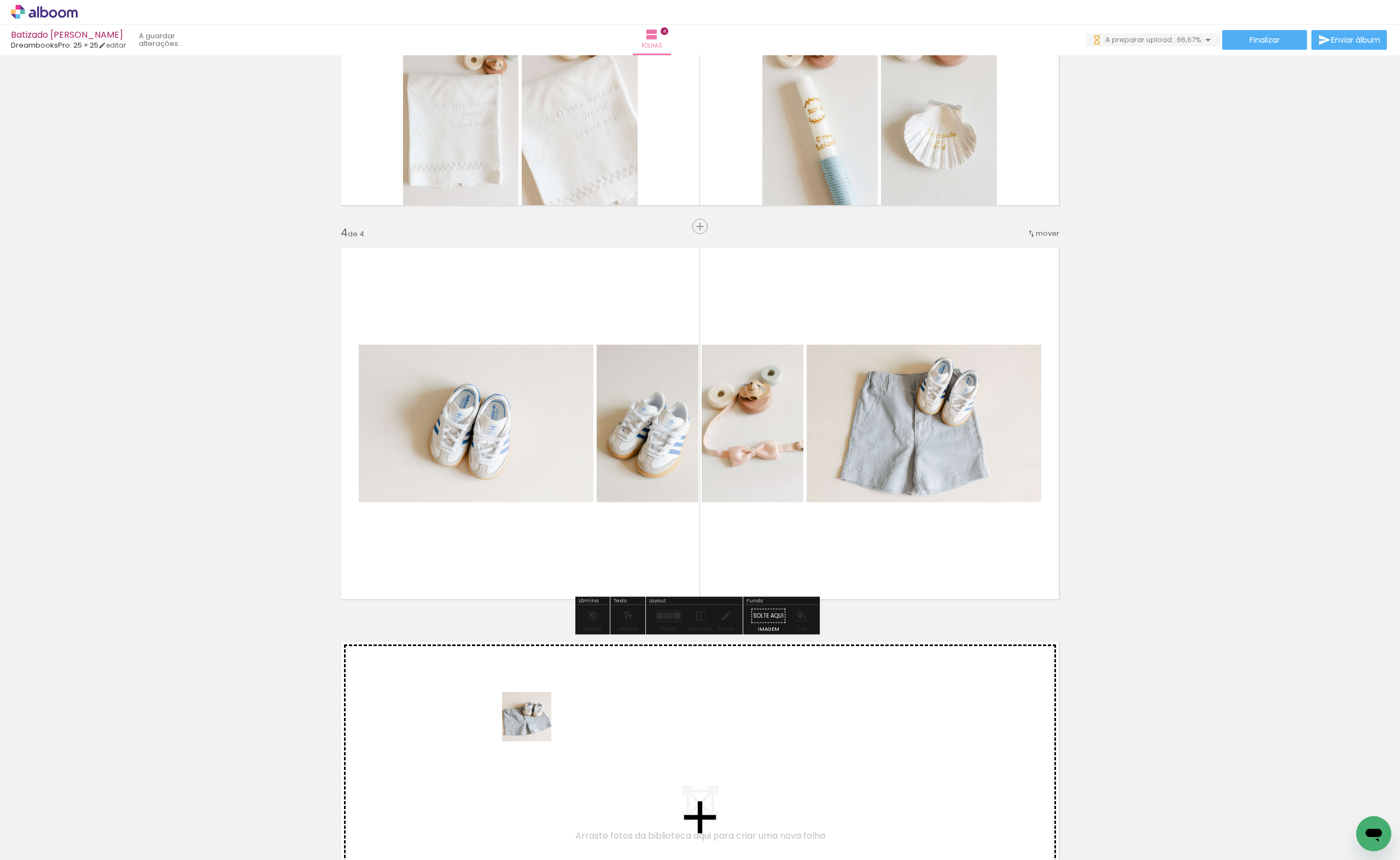
drag, startPoint x: 517, startPoint y: 842, endPoint x: 542, endPoint y: 517, distance: 326.0
click at [542, 517] on quentale-workspace at bounding box center [700, 430] width 1400 height 860
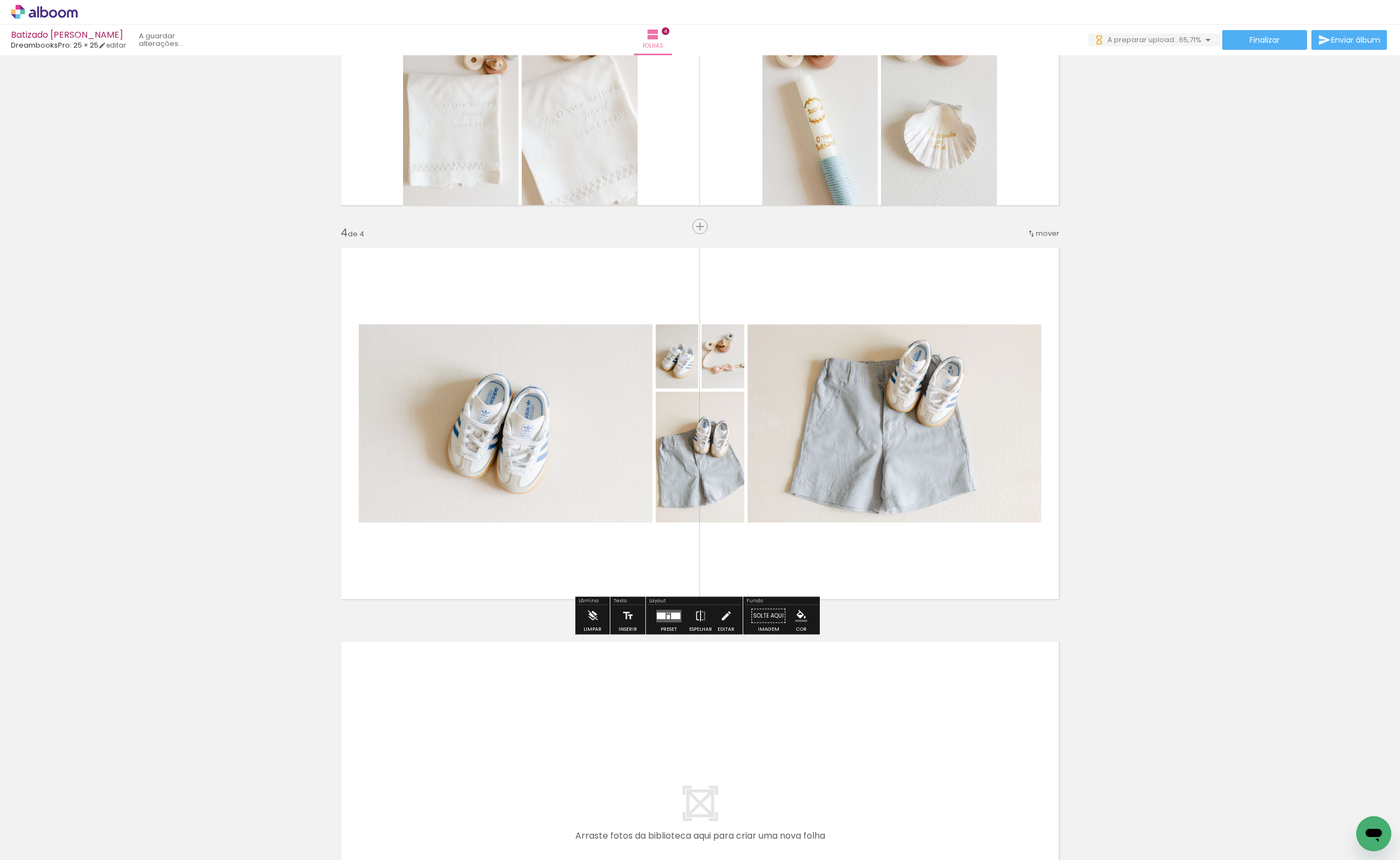
scroll to position [0, 0]
drag, startPoint x: 598, startPoint y: 784, endPoint x: 637, endPoint y: 800, distance: 42.2
click at [593, 762] on quentale-workspace at bounding box center [700, 430] width 1400 height 860
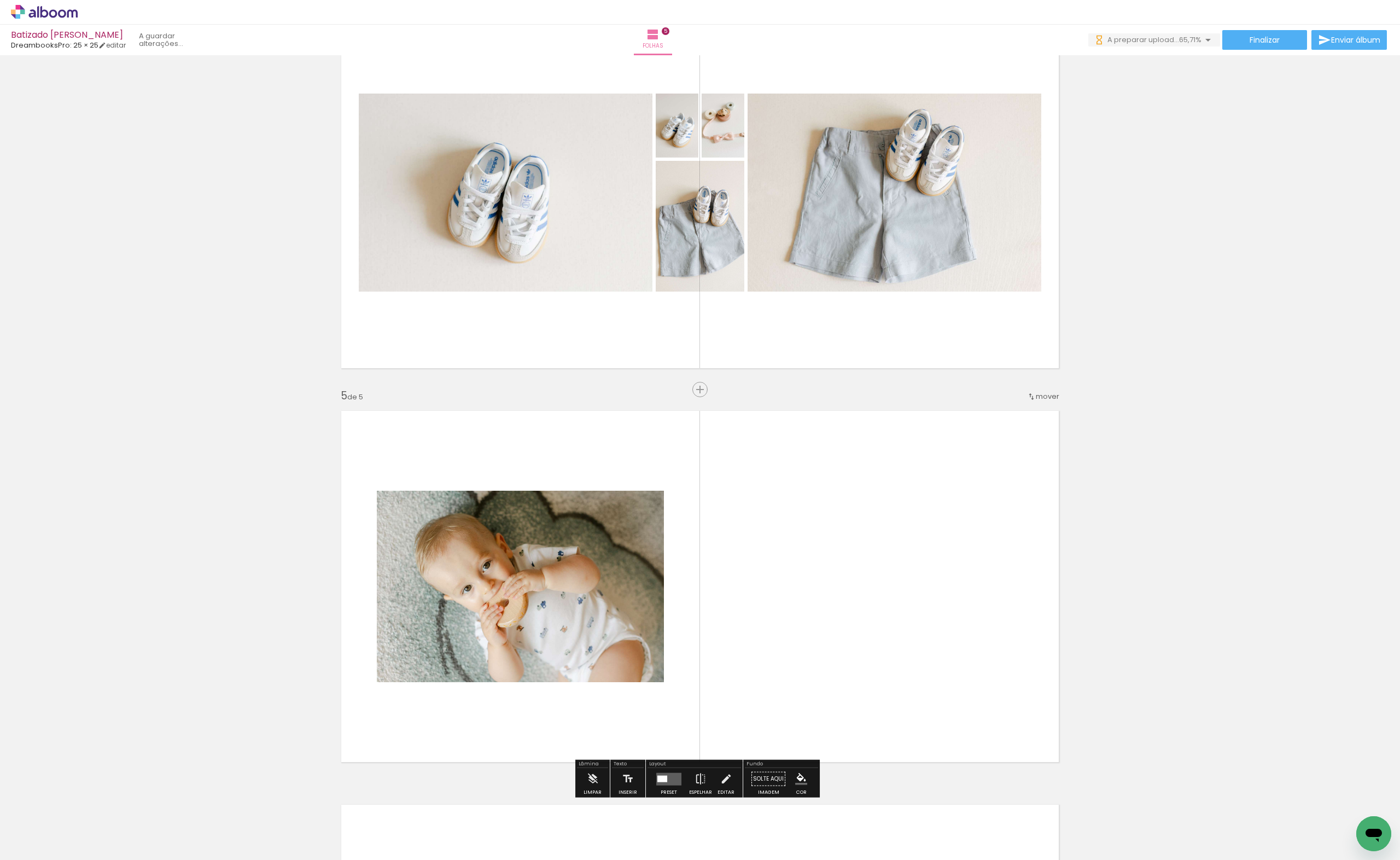
scroll to position [1422, 0]
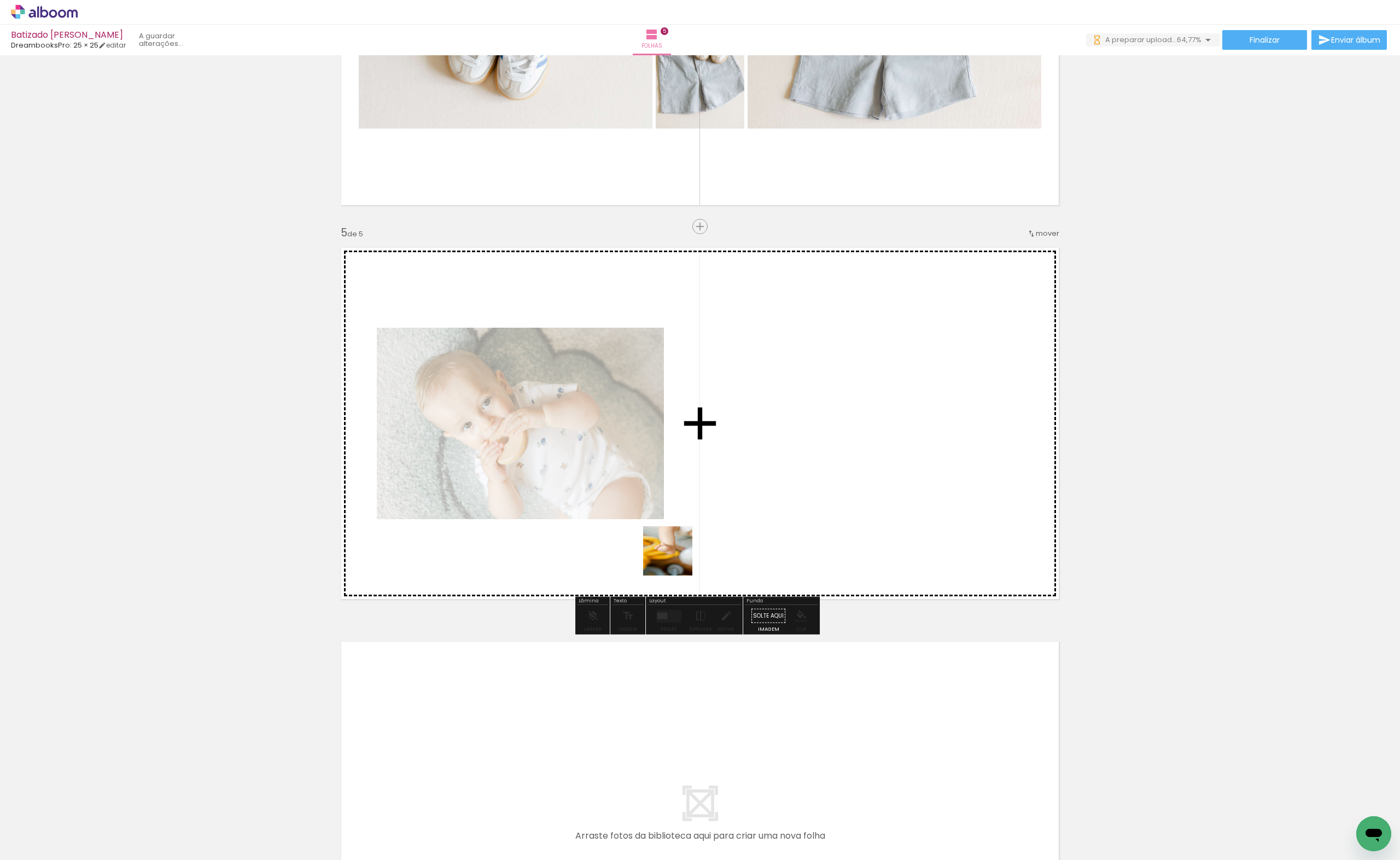
click at [676, 559] on quentale-workspace at bounding box center [700, 430] width 1400 height 860
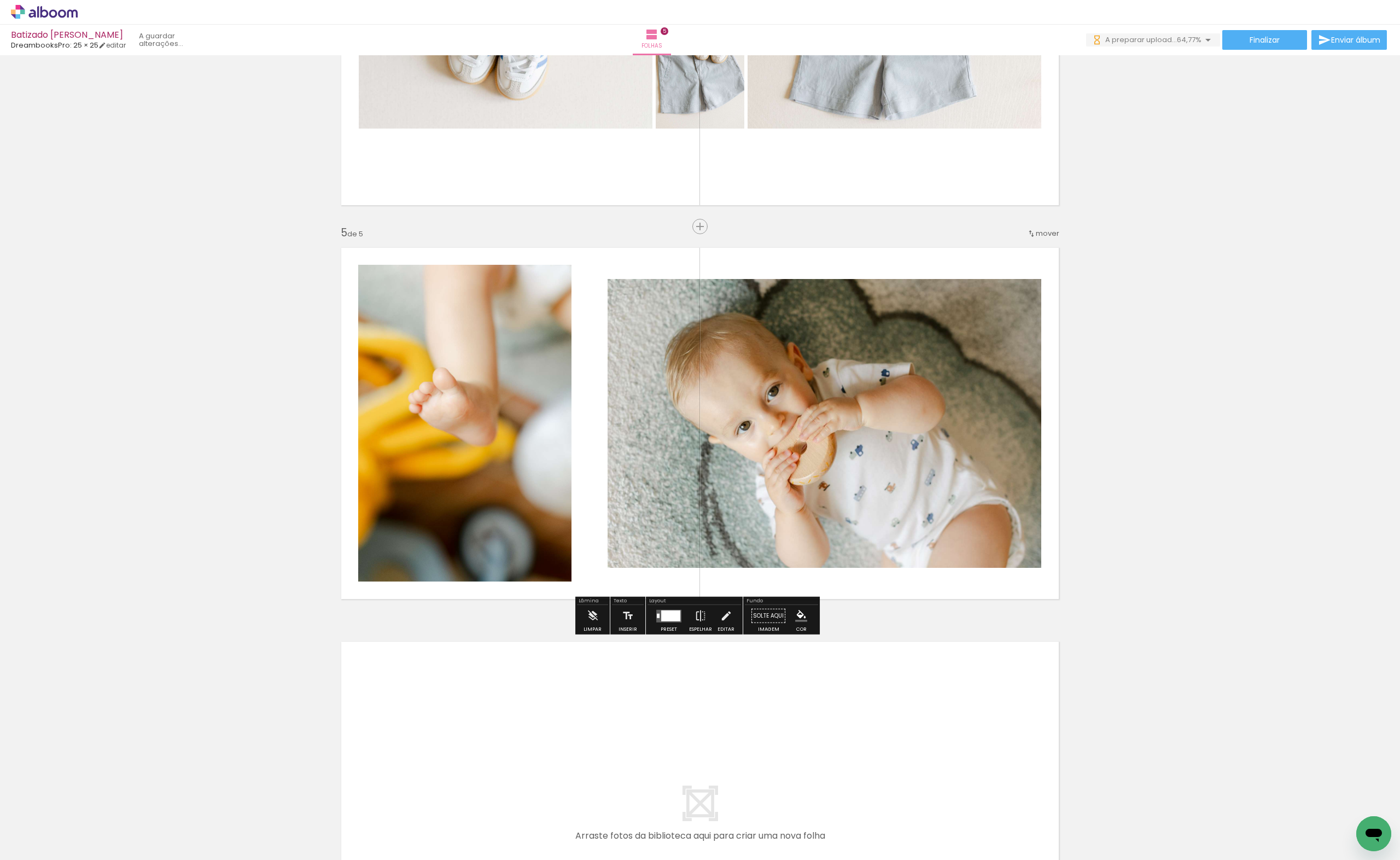
scroll to position [0, 0]
drag, startPoint x: 720, startPoint y: 829, endPoint x: 759, endPoint y: 802, distance: 47.4
click at [690, 545] on quentale-workspace at bounding box center [700, 430] width 1400 height 860
